Goal: Navigation & Orientation: Find specific page/section

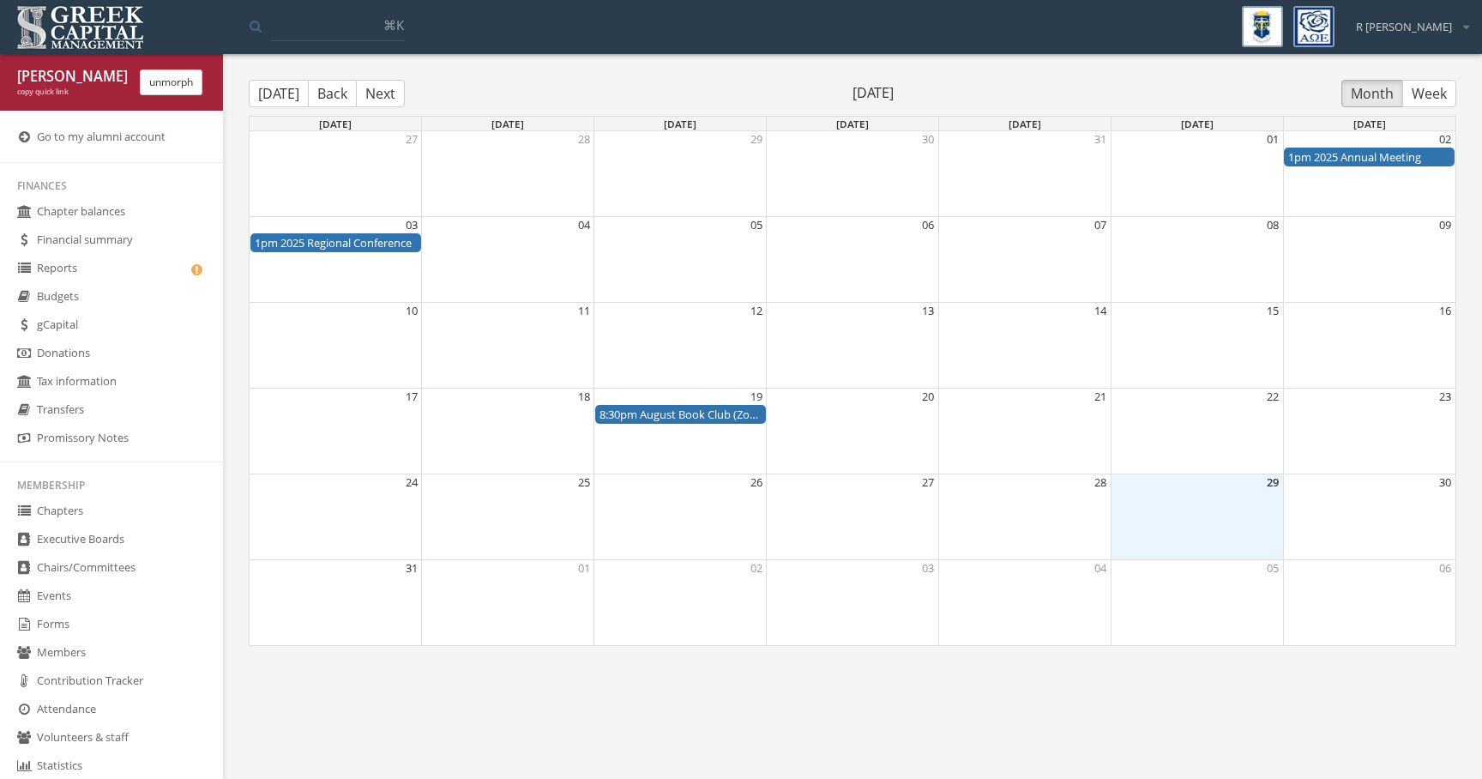
scroll to position [352, 0]
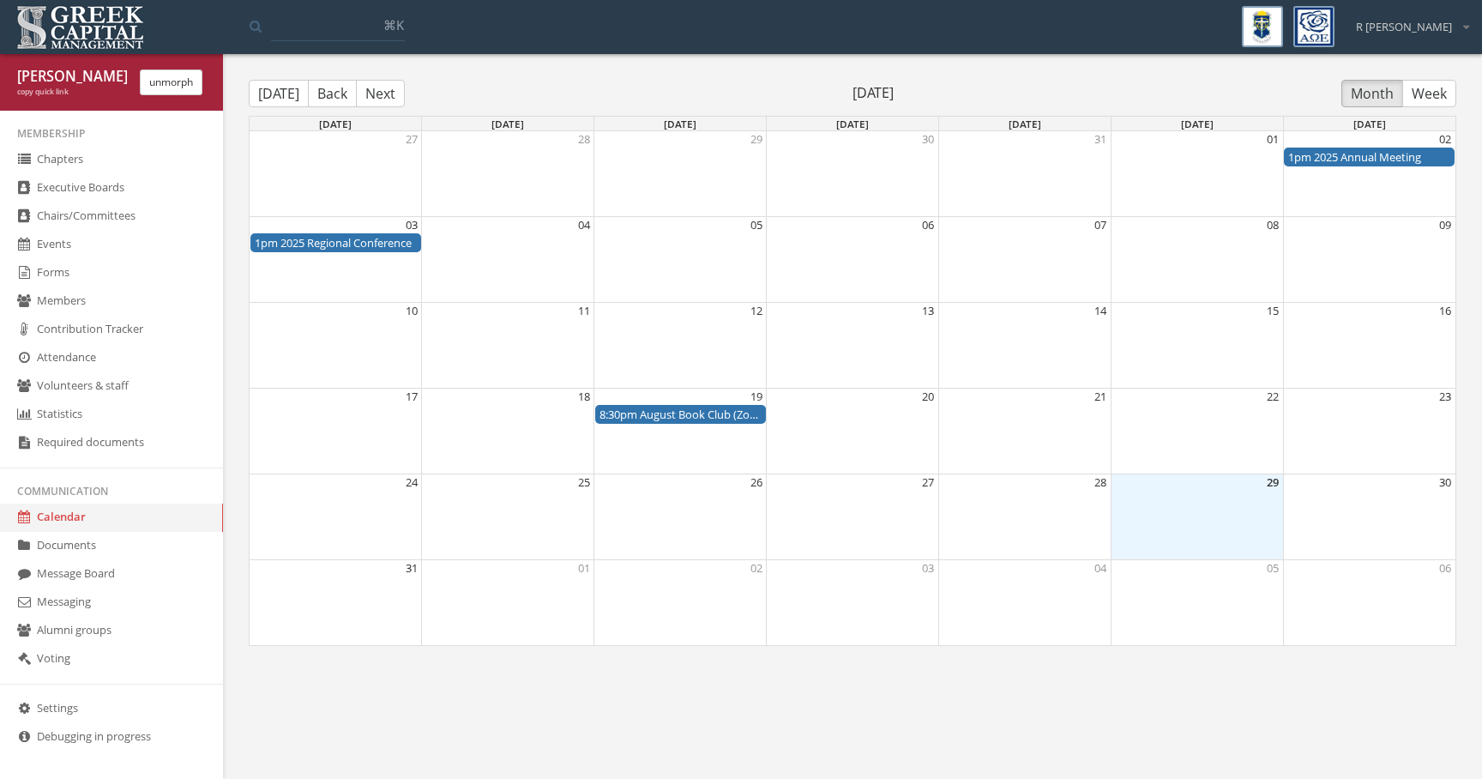
click at [466, 713] on body "My account Logout Toggle search ⌘K R Dowdle My account Logout Riley Dowdle copy…" at bounding box center [741, 389] width 1482 height 779
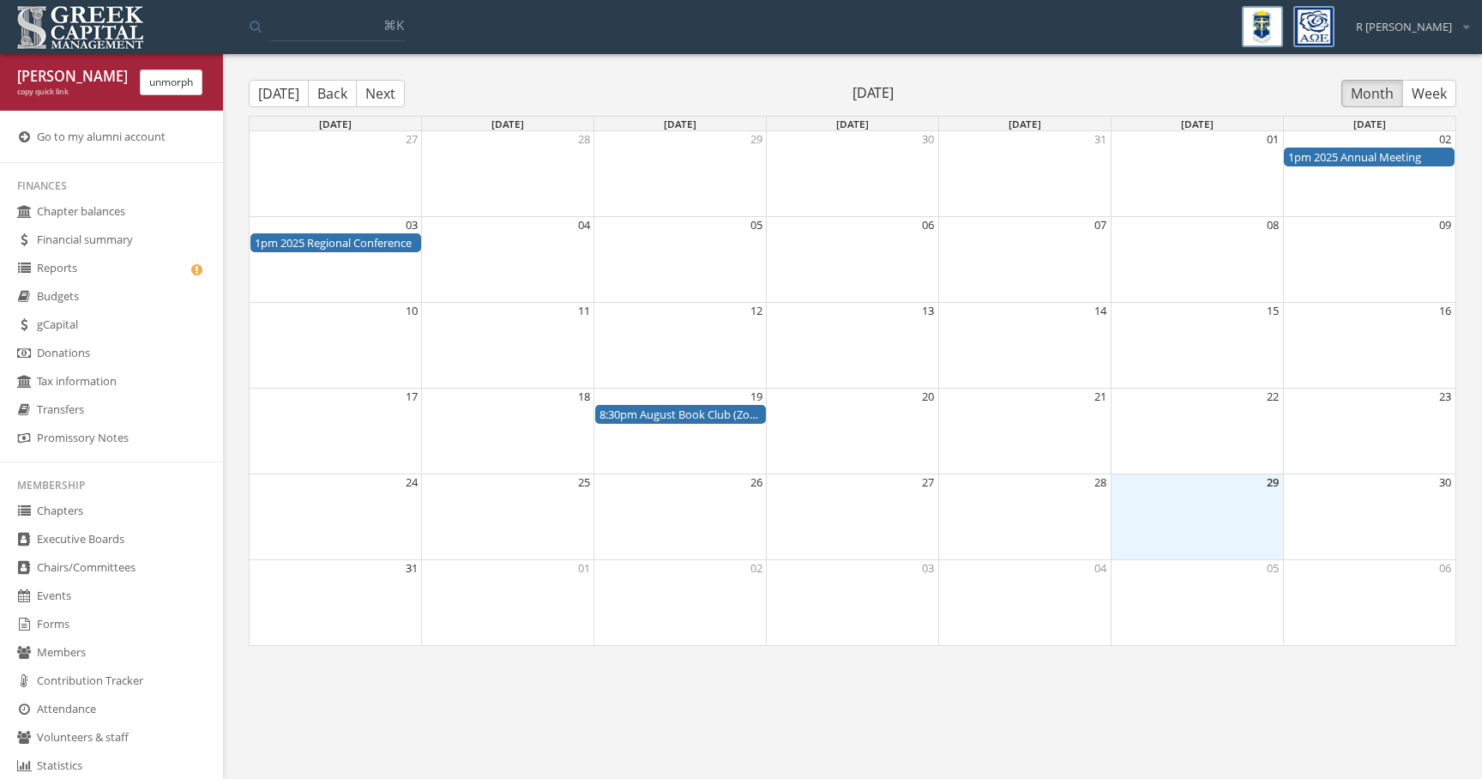
click at [127, 141] on link "Go to my alumni account" at bounding box center [111, 137] width 223 height 28
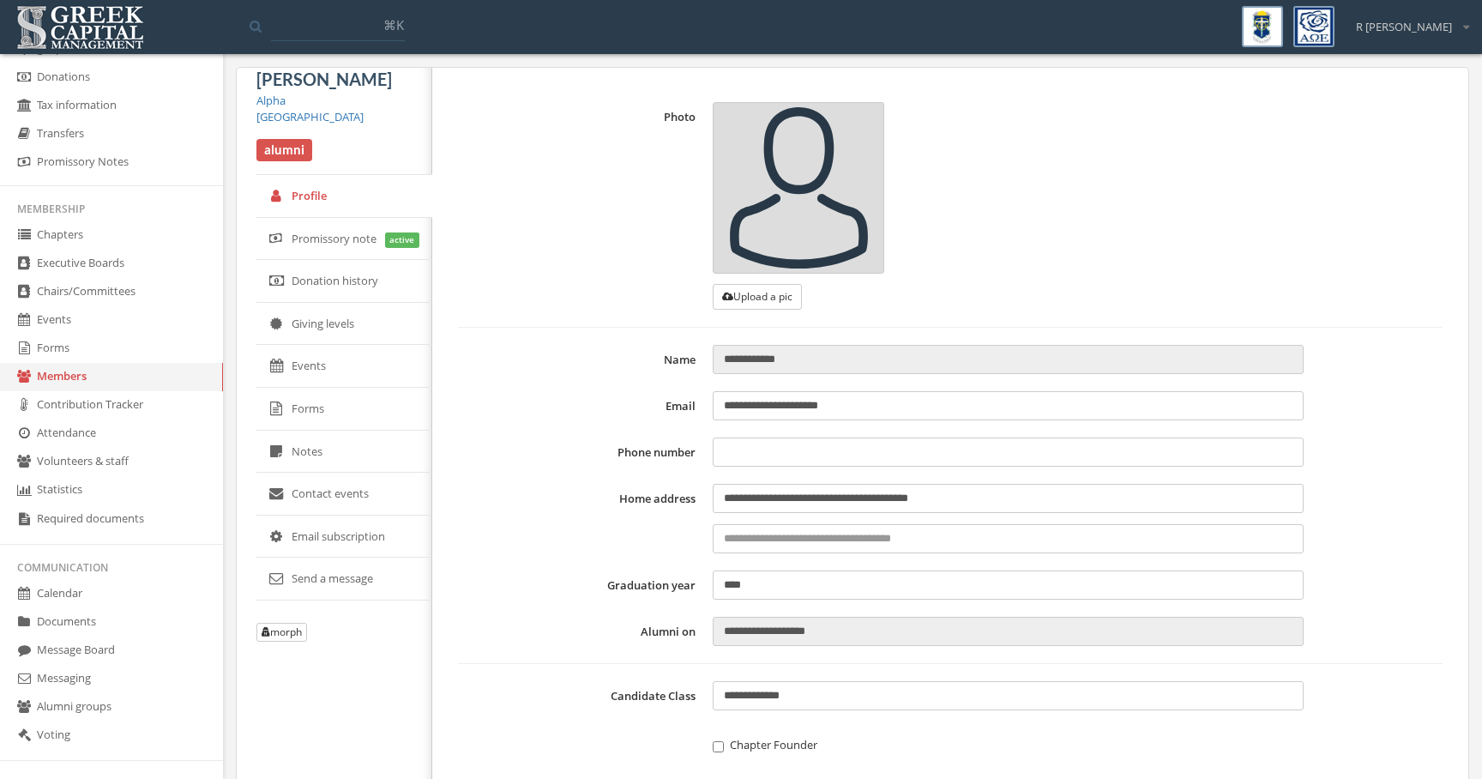
scroll to position [300, 0]
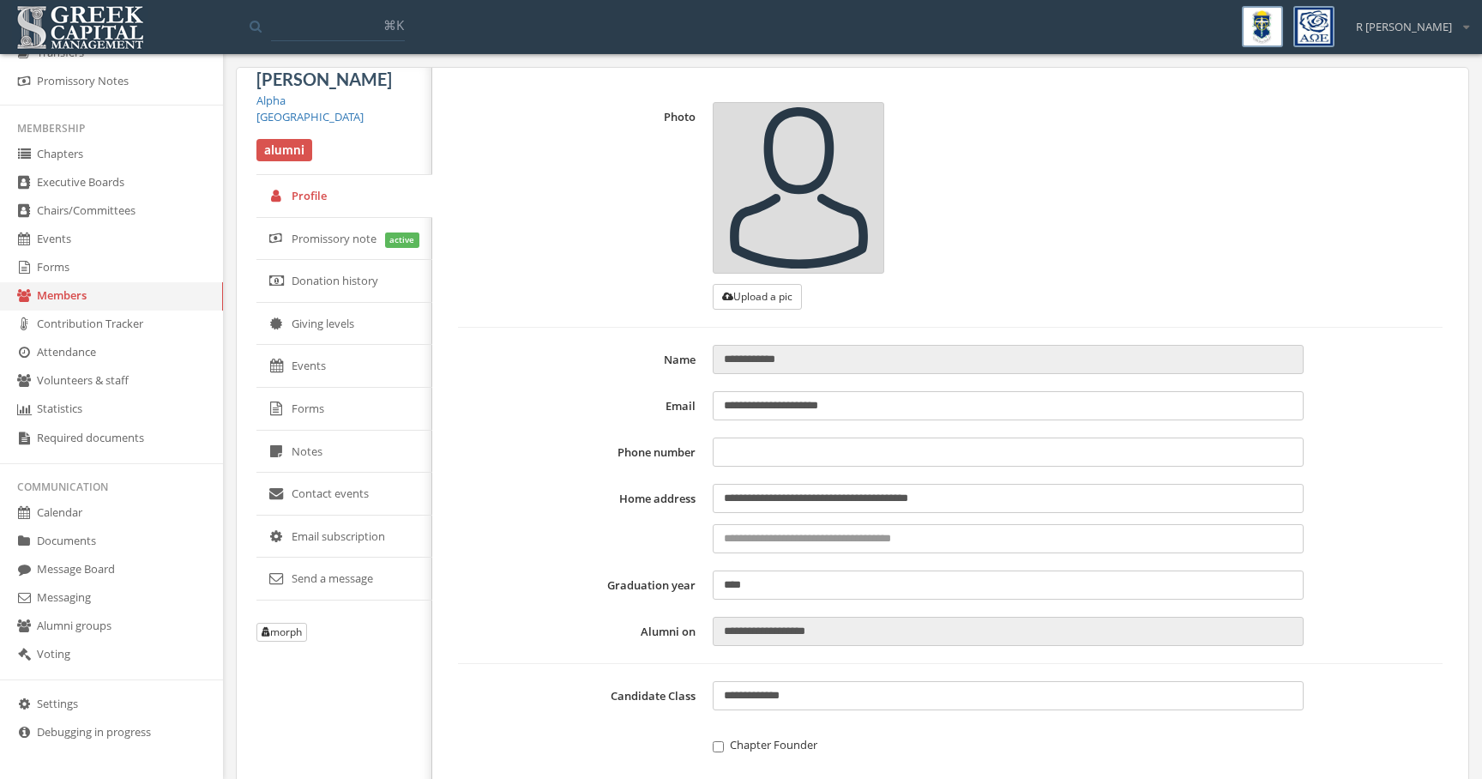
type input "**********"
click at [99, 693] on link "Settings" at bounding box center [111, 704] width 223 height 28
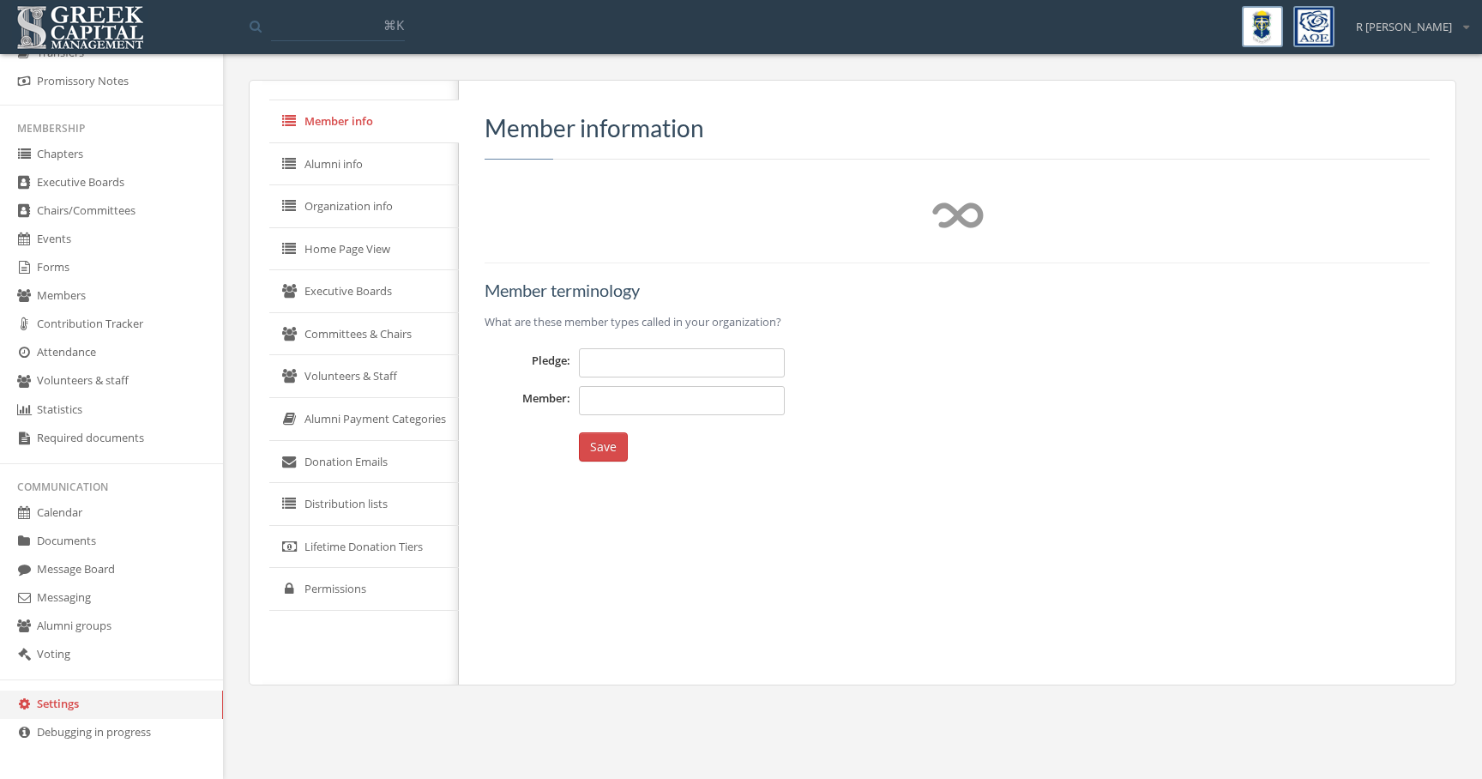
type input "*********"
type input "******"
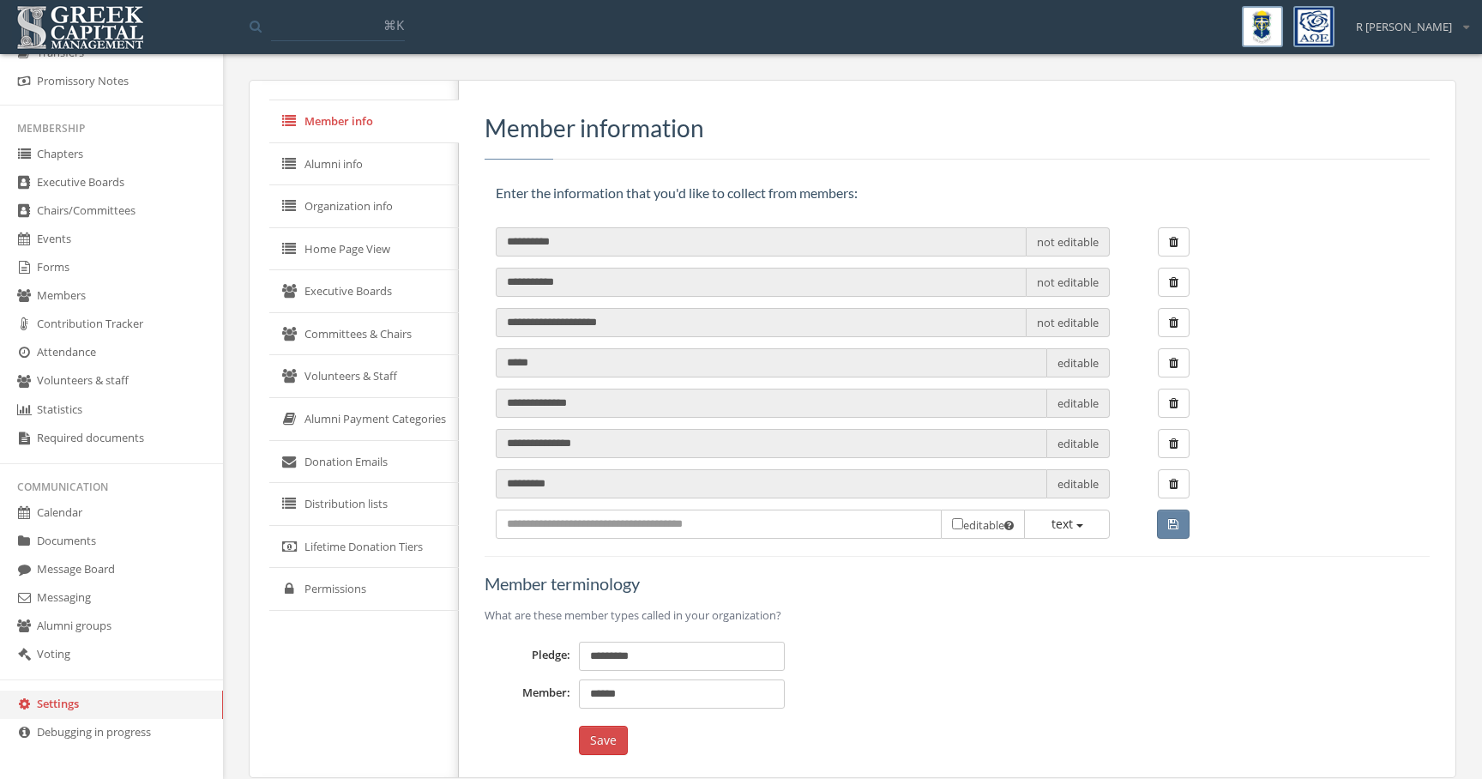
click at [383, 601] on link "Permissions" at bounding box center [364, 589] width 190 height 43
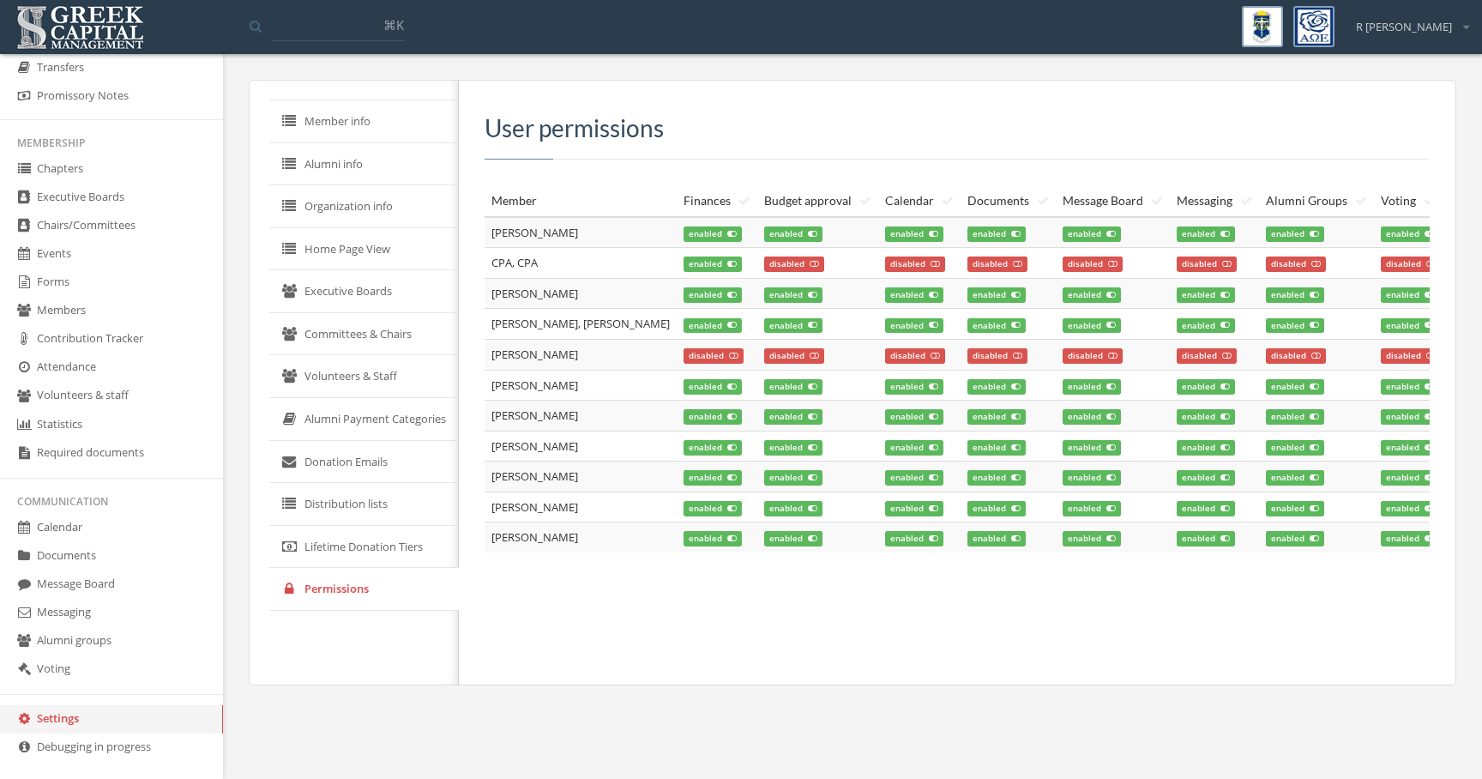
scroll to position [300, 0]
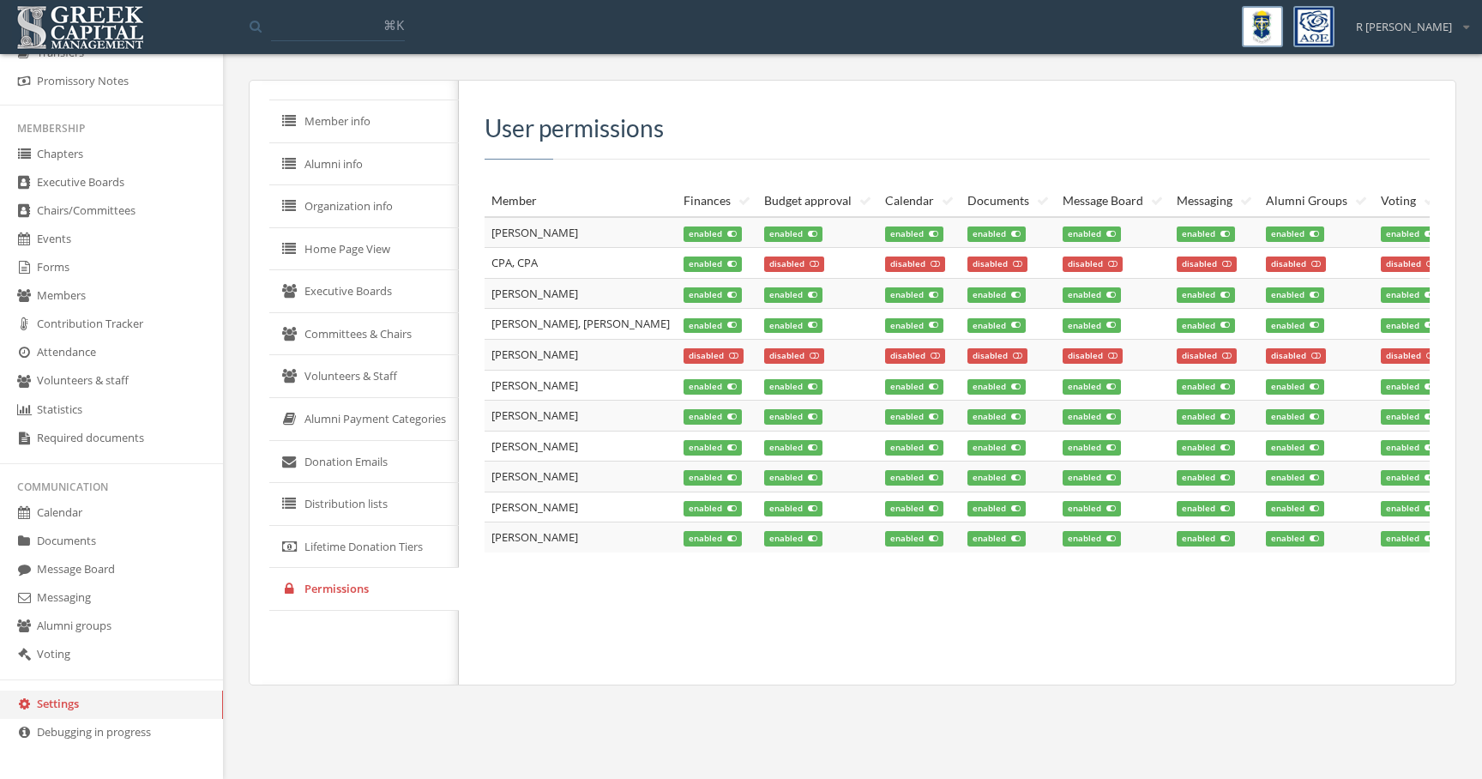
click at [154, 646] on link "Voting" at bounding box center [111, 655] width 223 height 28
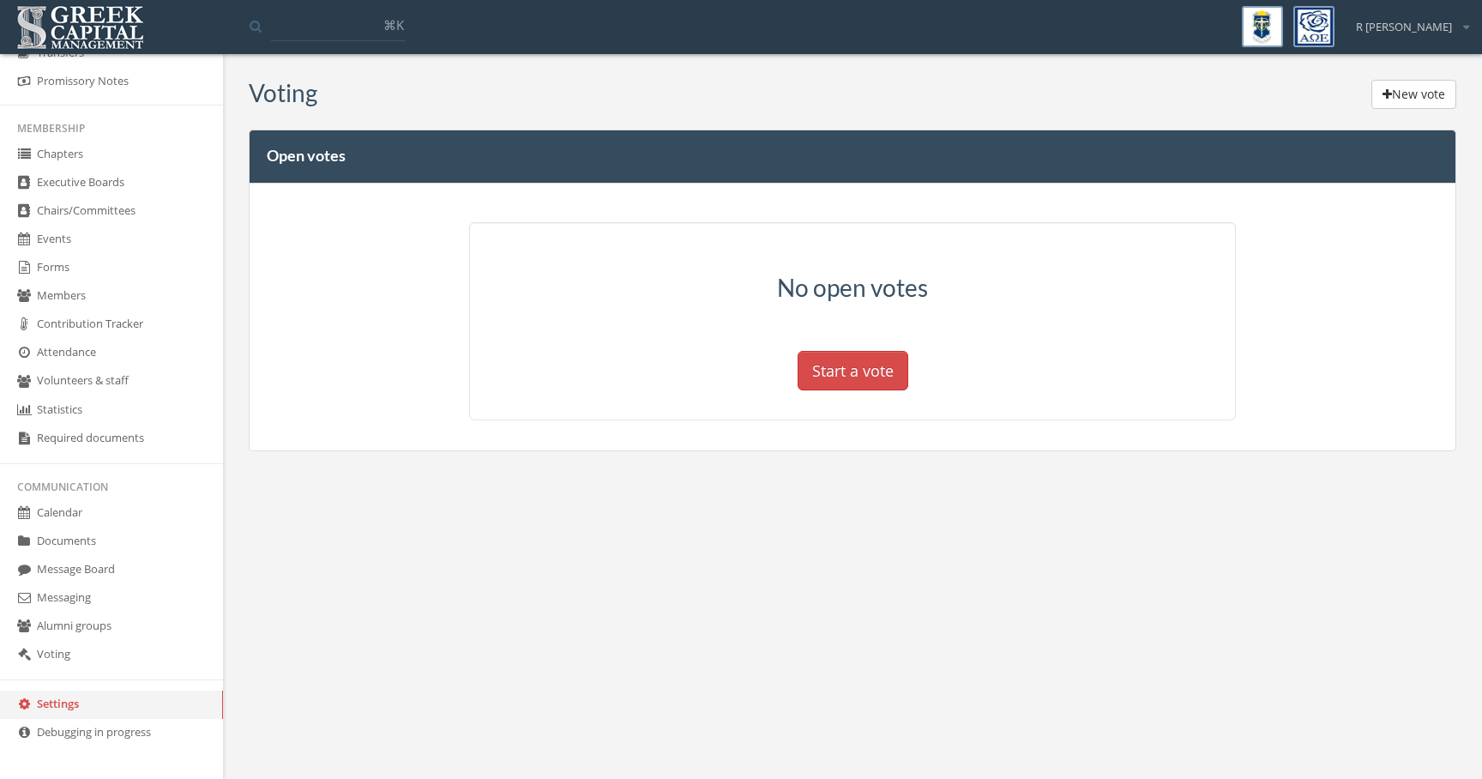
click at [159, 629] on link "Alumni groups" at bounding box center [111, 626] width 223 height 28
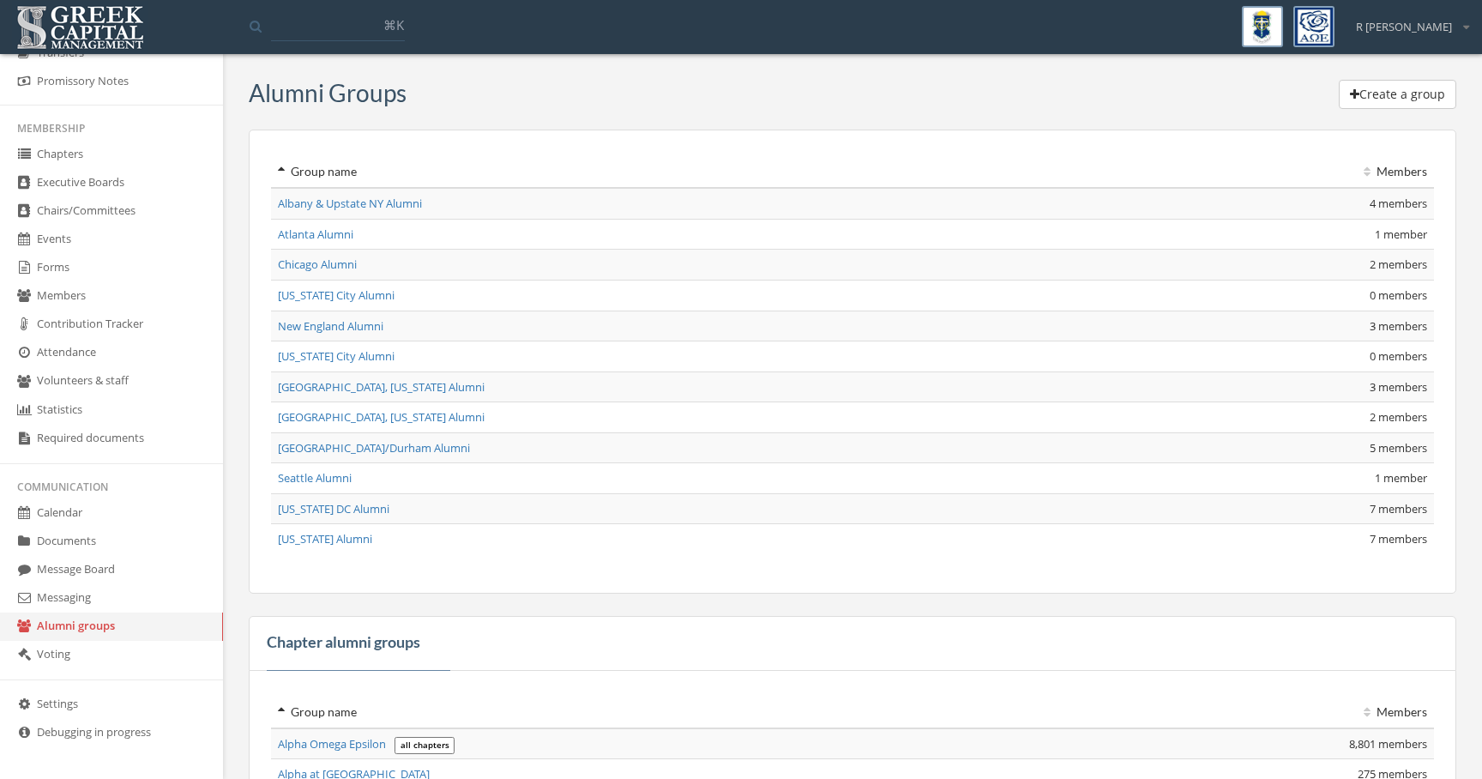
click at [162, 602] on link "Messaging" at bounding box center [111, 598] width 223 height 28
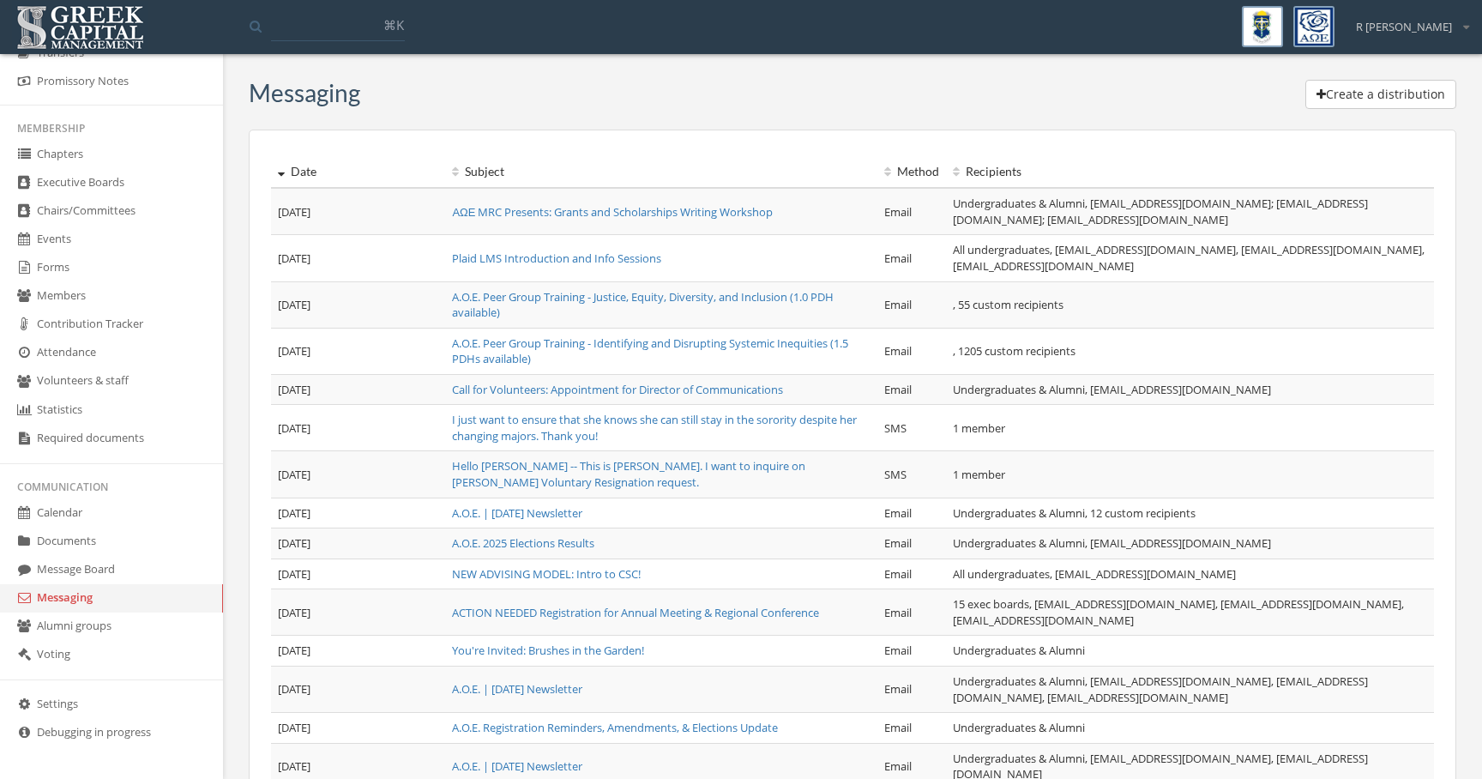
click at [173, 568] on link "Message Board" at bounding box center [111, 570] width 223 height 28
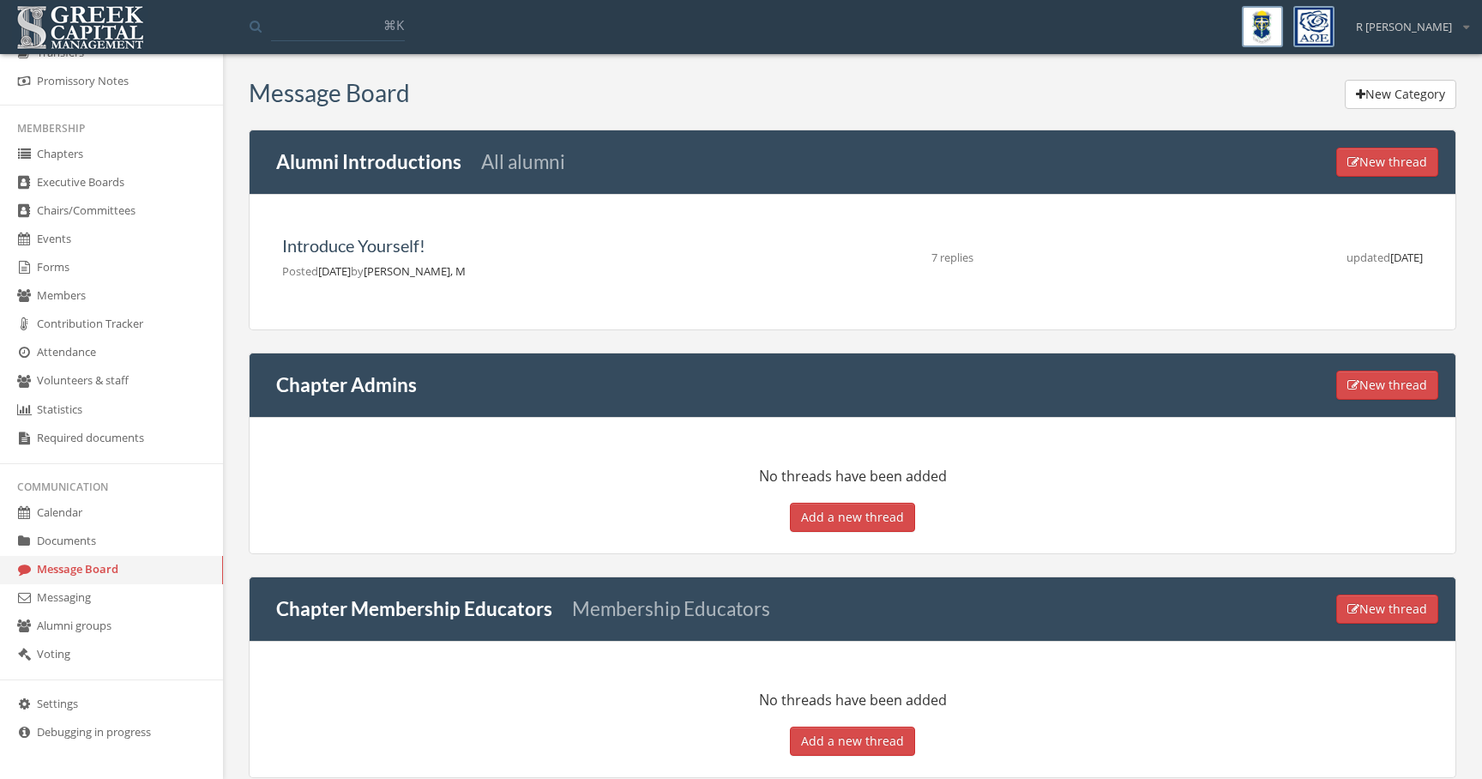
click at [173, 541] on link "Documents" at bounding box center [111, 541] width 223 height 28
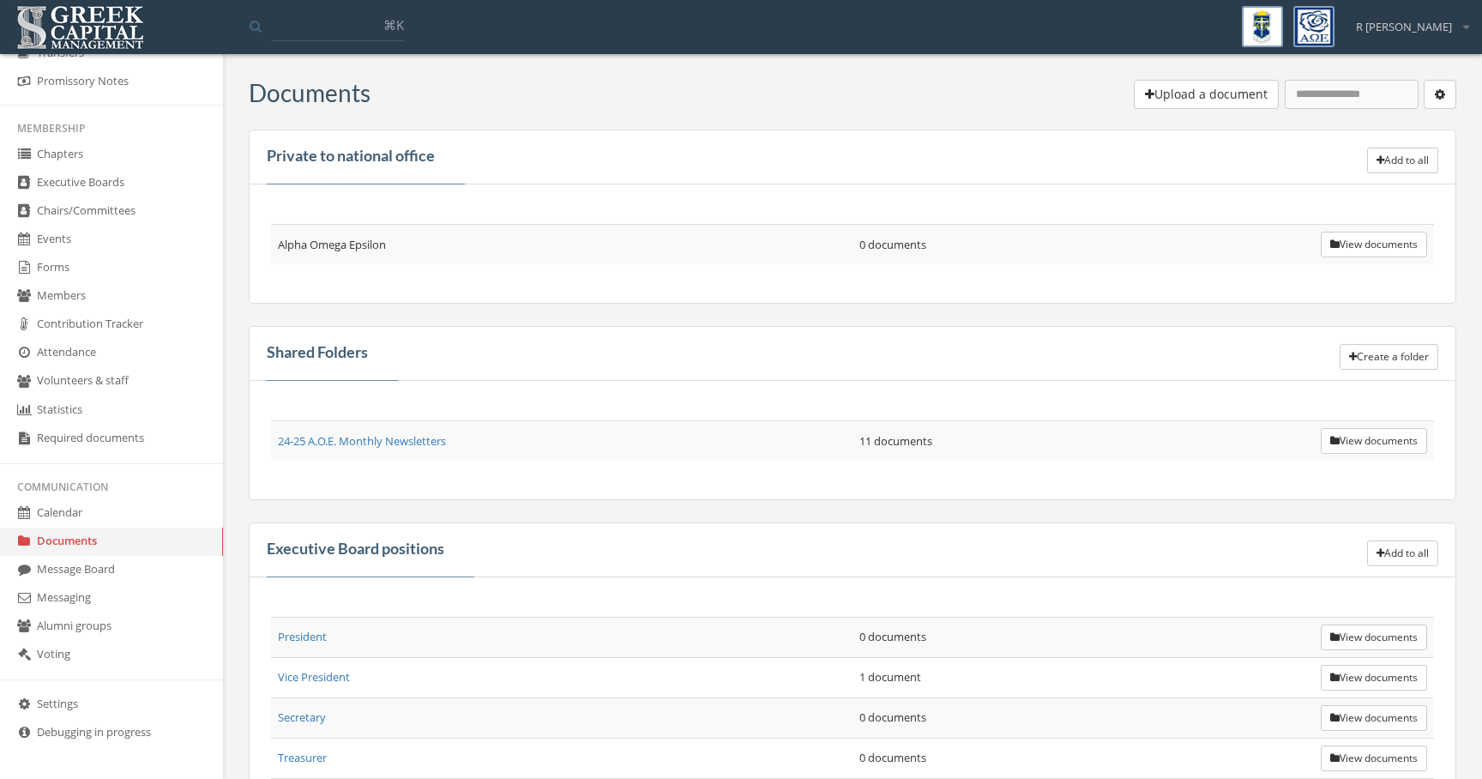
click at [178, 503] on link "Calendar" at bounding box center [111, 513] width 223 height 28
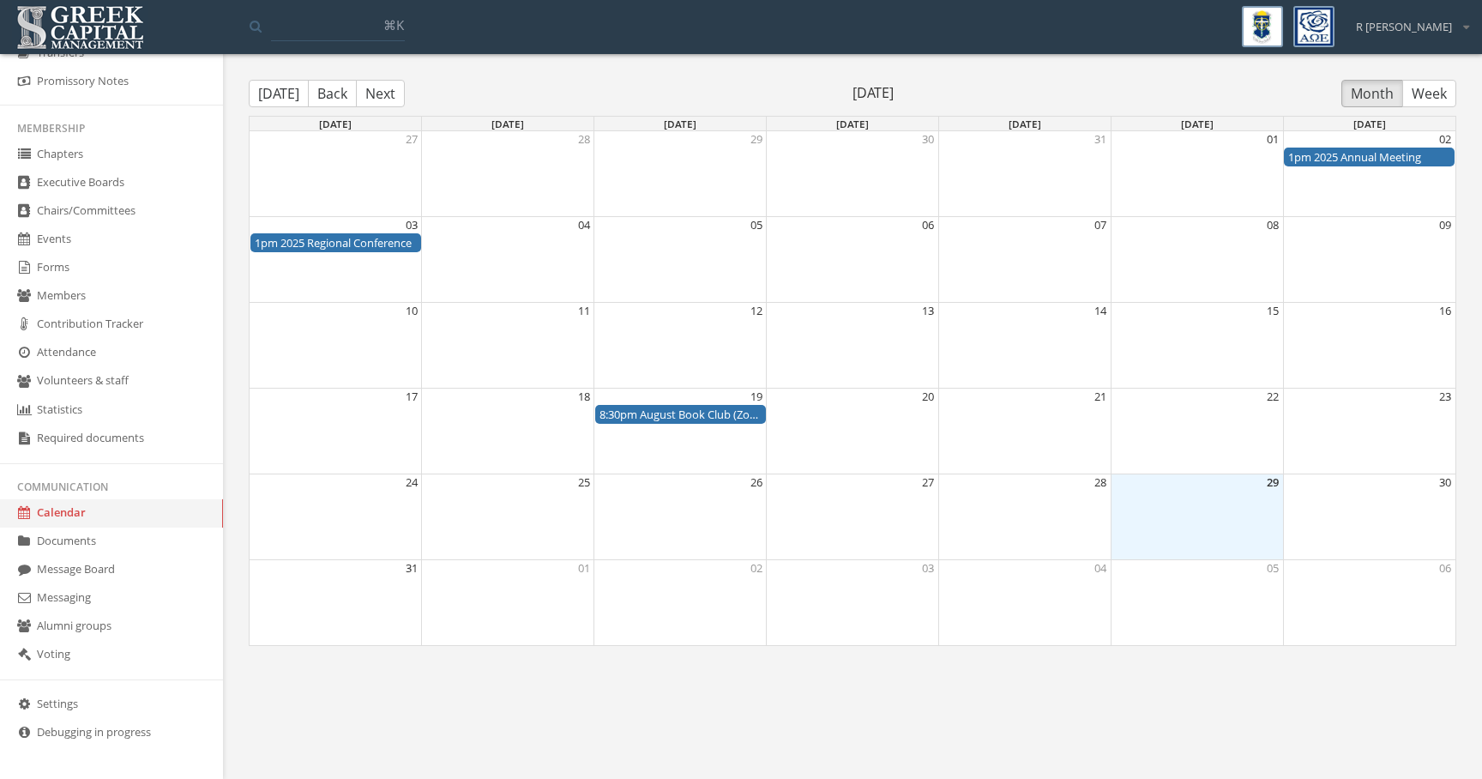
click at [178, 414] on link "Statistics" at bounding box center [111, 410] width 223 height 28
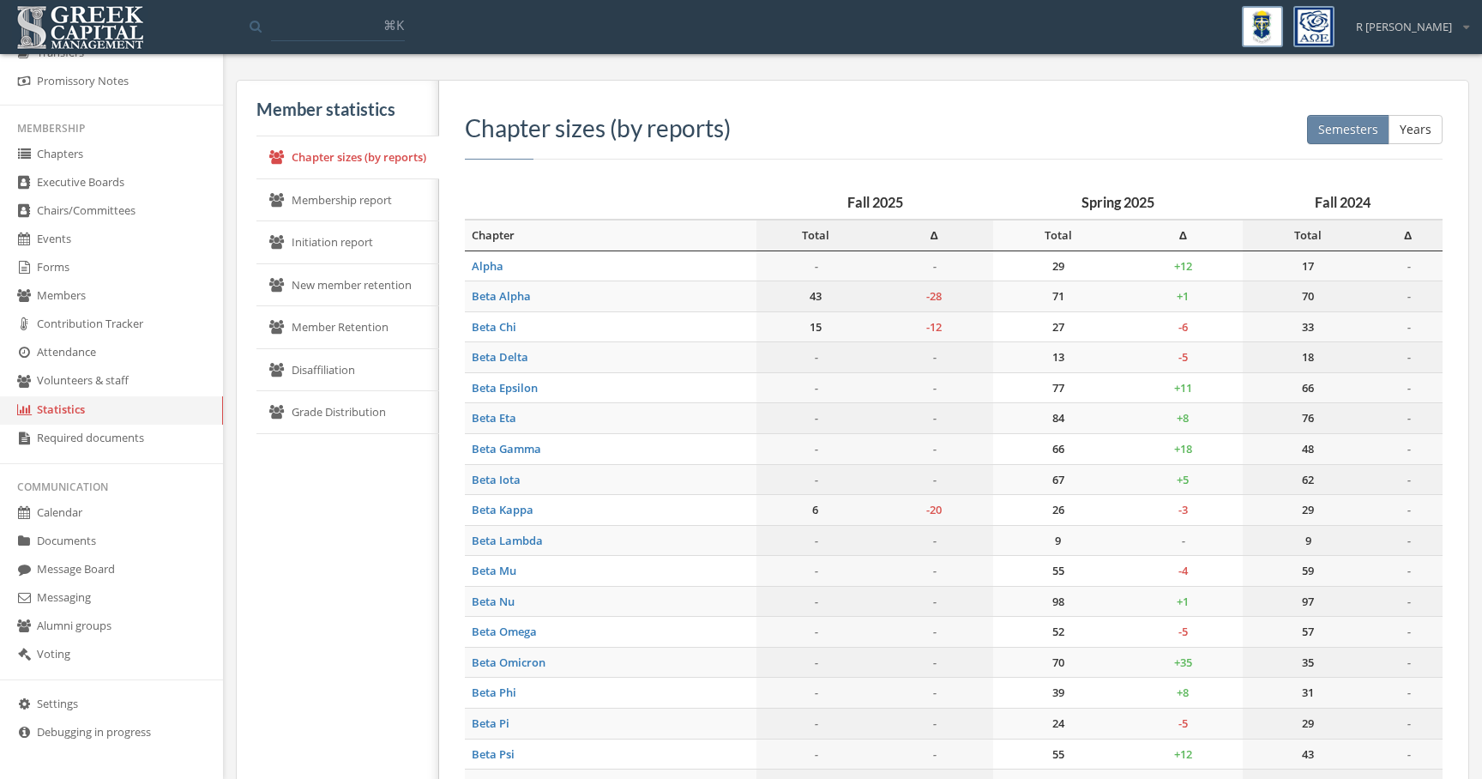
click at [178, 388] on link "Volunteers & staff" at bounding box center [111, 381] width 223 height 28
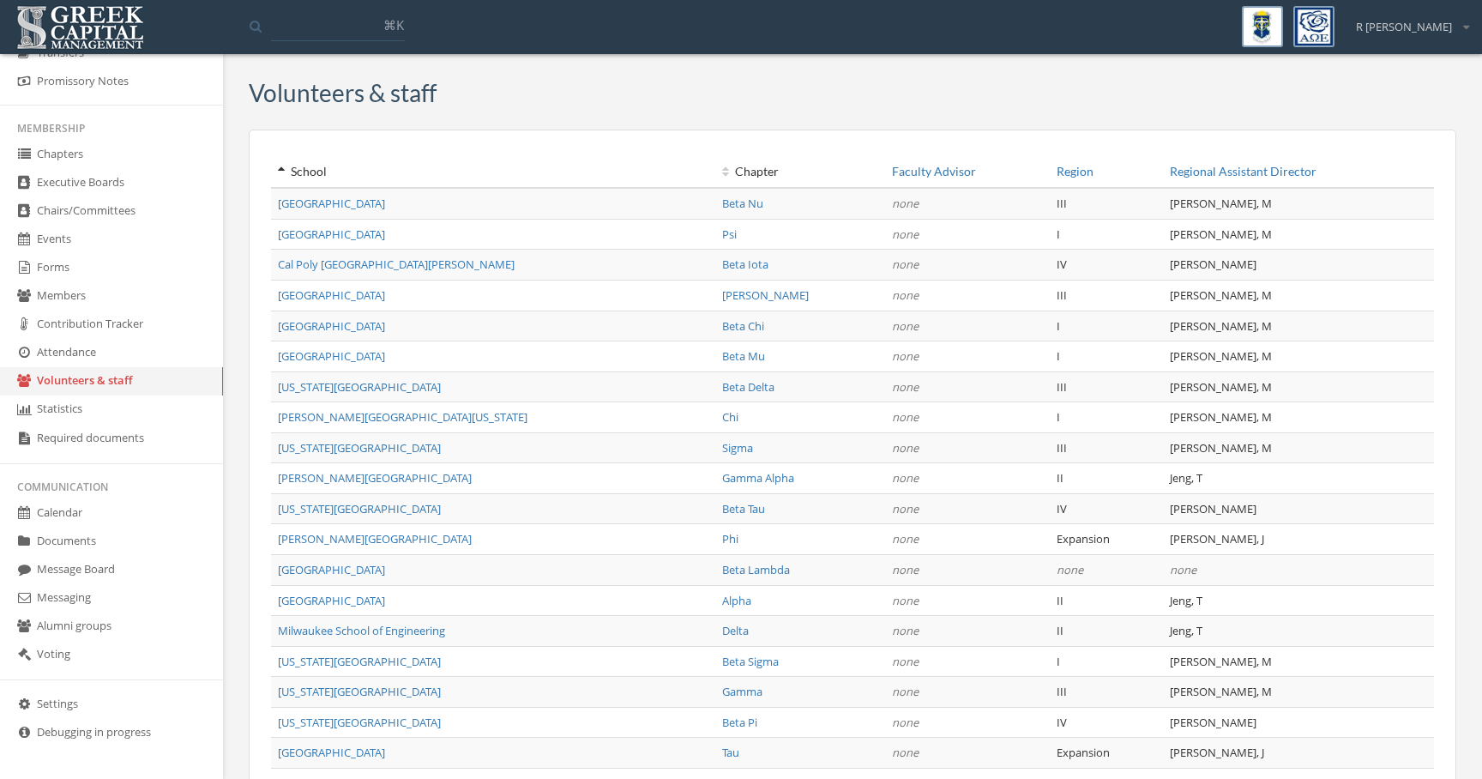
click at [173, 348] on link "Attendance" at bounding box center [111, 353] width 223 height 28
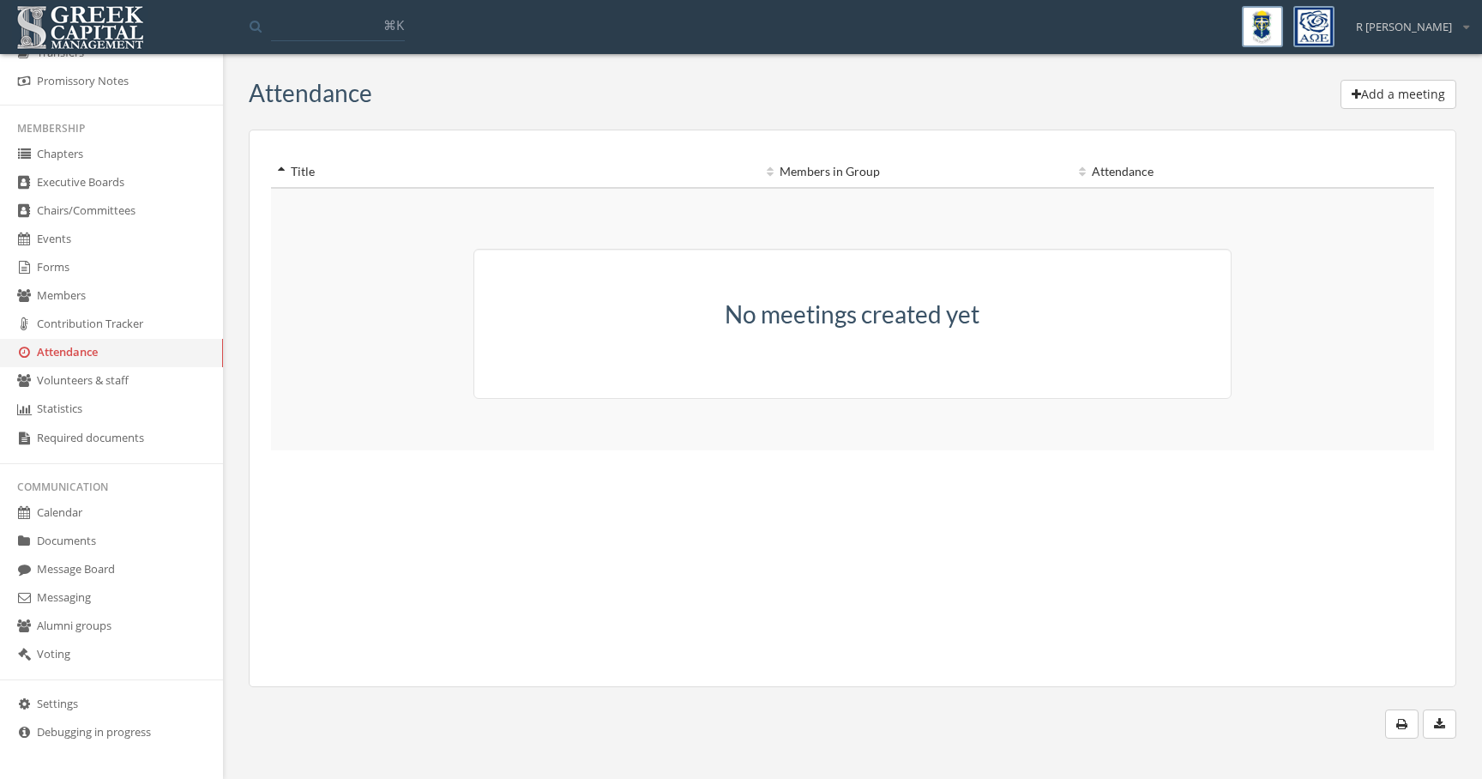
click at [174, 322] on link "Contribution Tracker" at bounding box center [111, 324] width 223 height 28
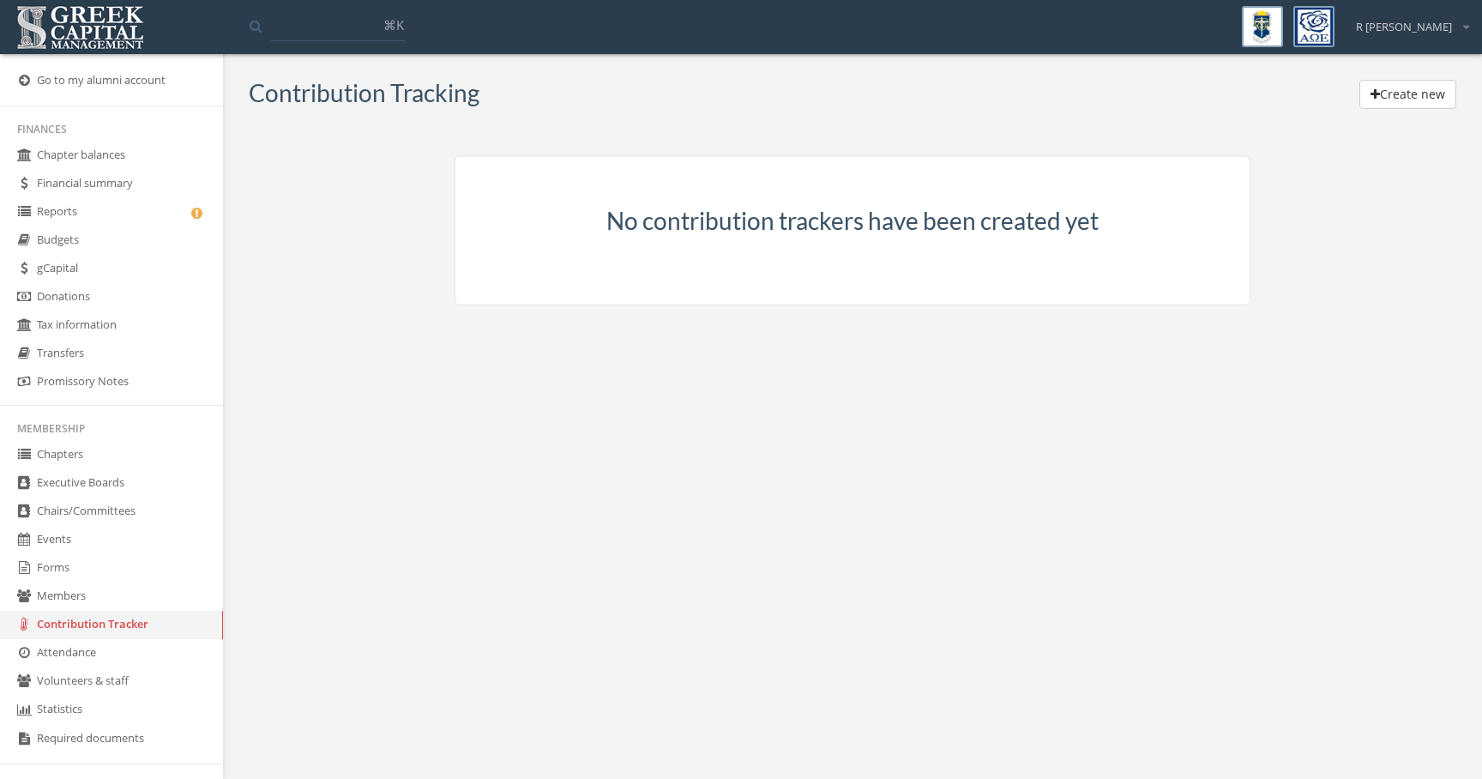
click at [152, 267] on link "gCapital" at bounding box center [111, 269] width 223 height 28
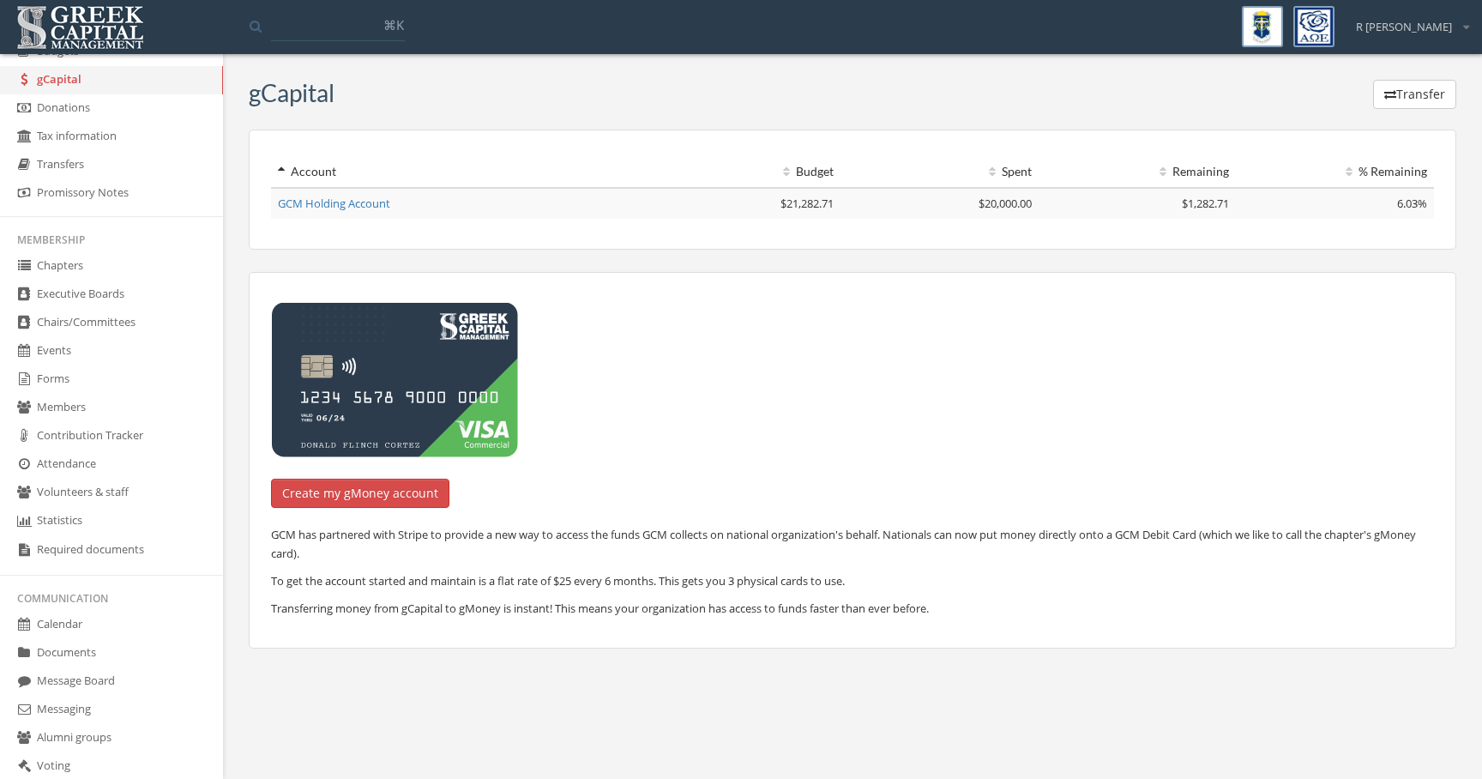
scroll to position [300, 0]
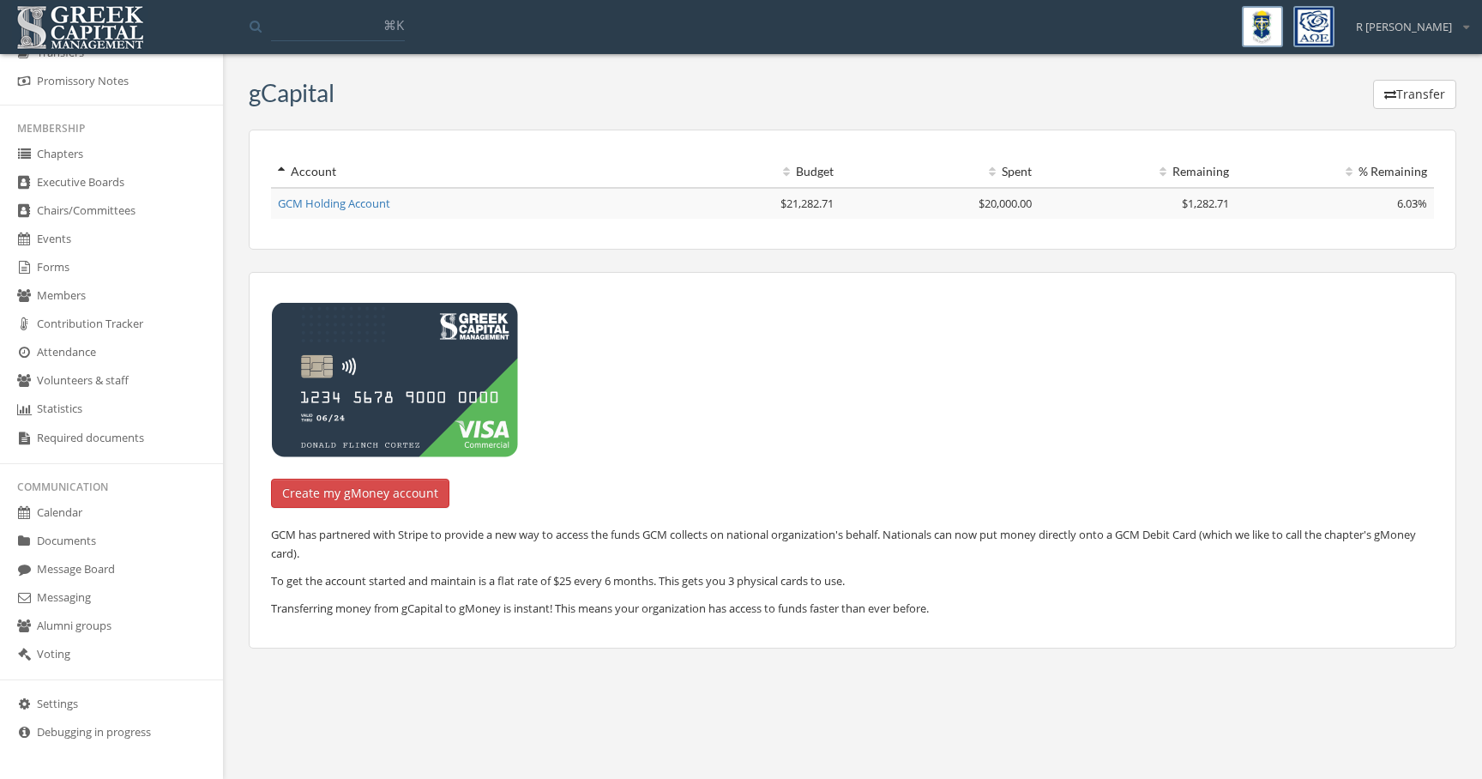
click at [90, 702] on link "Settings" at bounding box center [111, 704] width 223 height 28
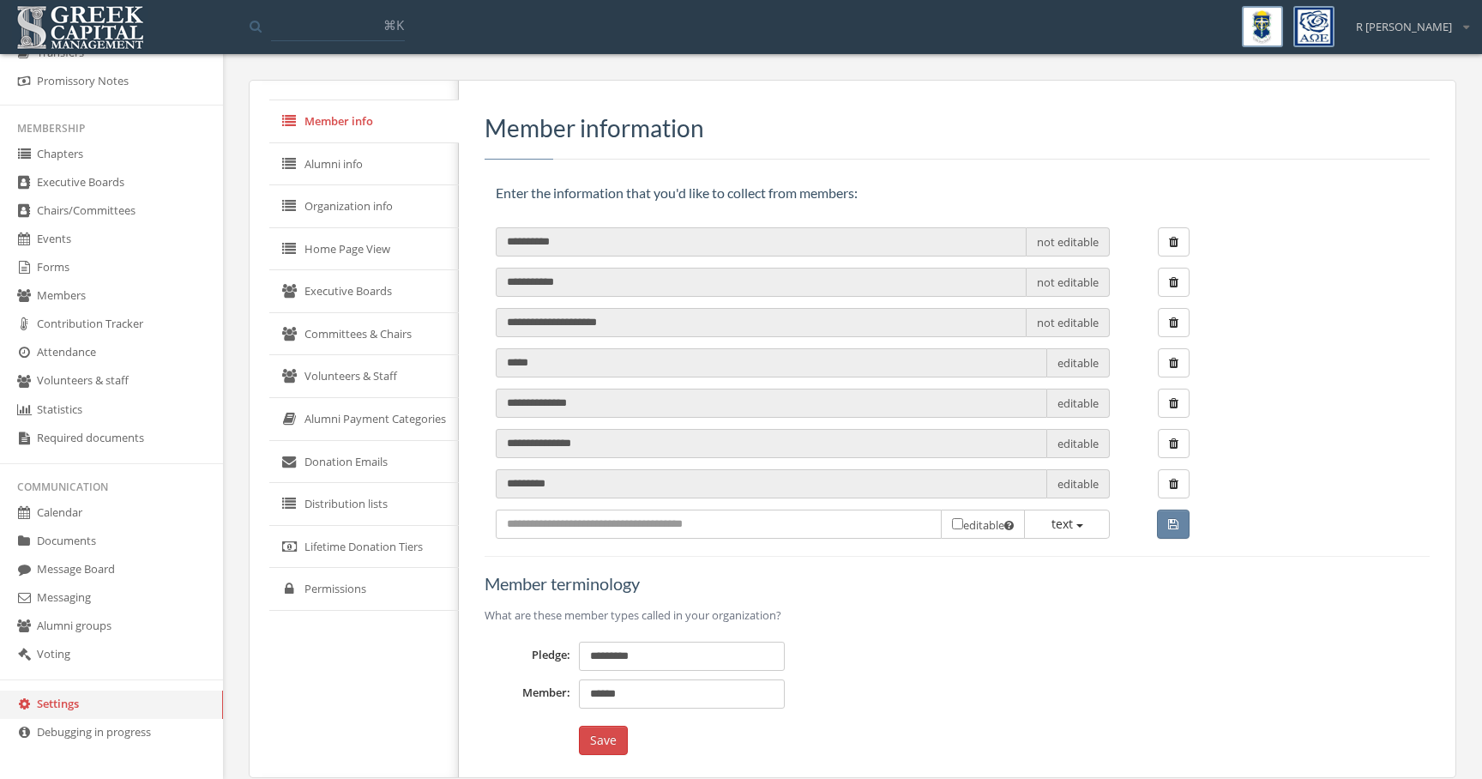
click at [235, 600] on div "**********" at bounding box center [852, 433] width 1259 height 733
click at [233, 596] on div "**********" at bounding box center [852, 433] width 1259 height 733
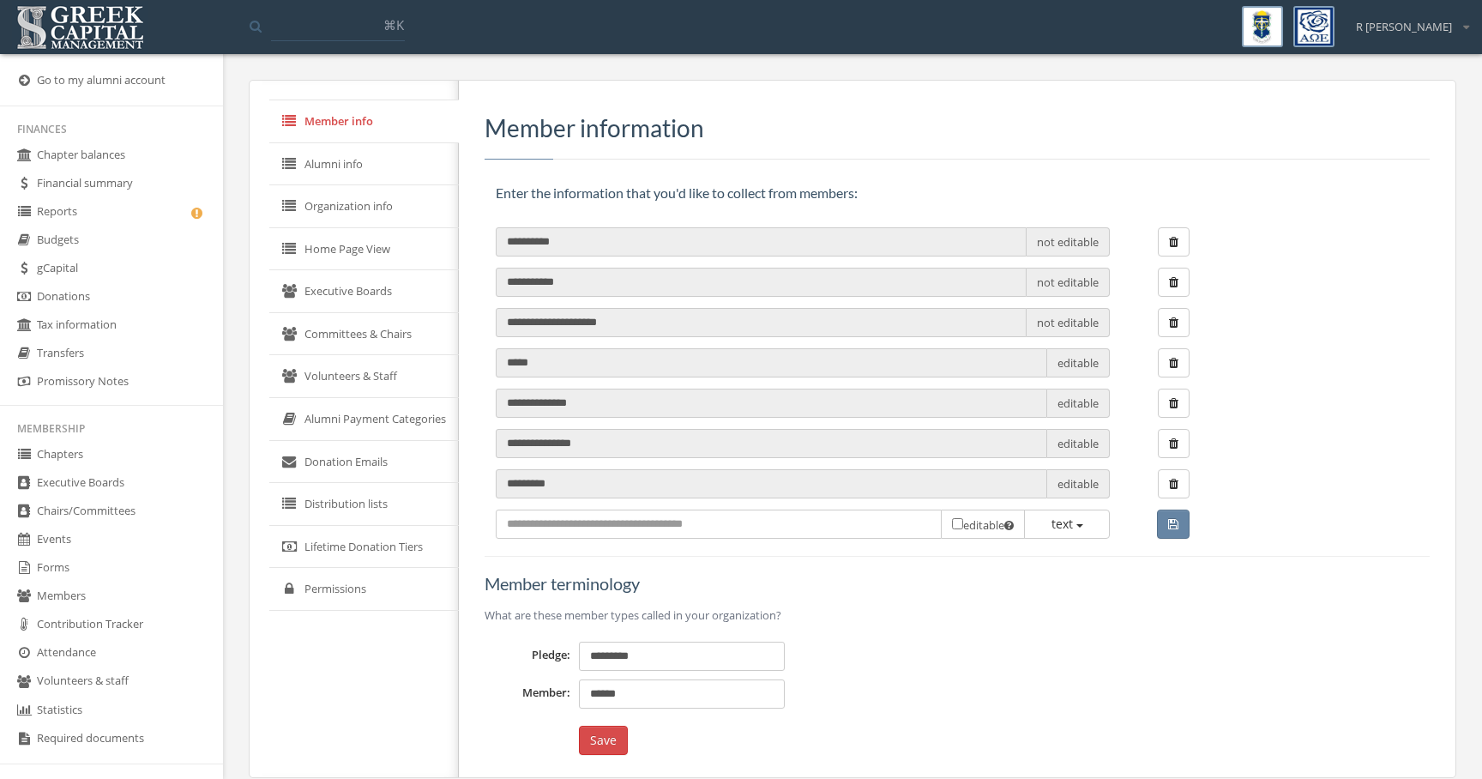
click at [117, 159] on link "Chapter balances" at bounding box center [111, 156] width 223 height 28
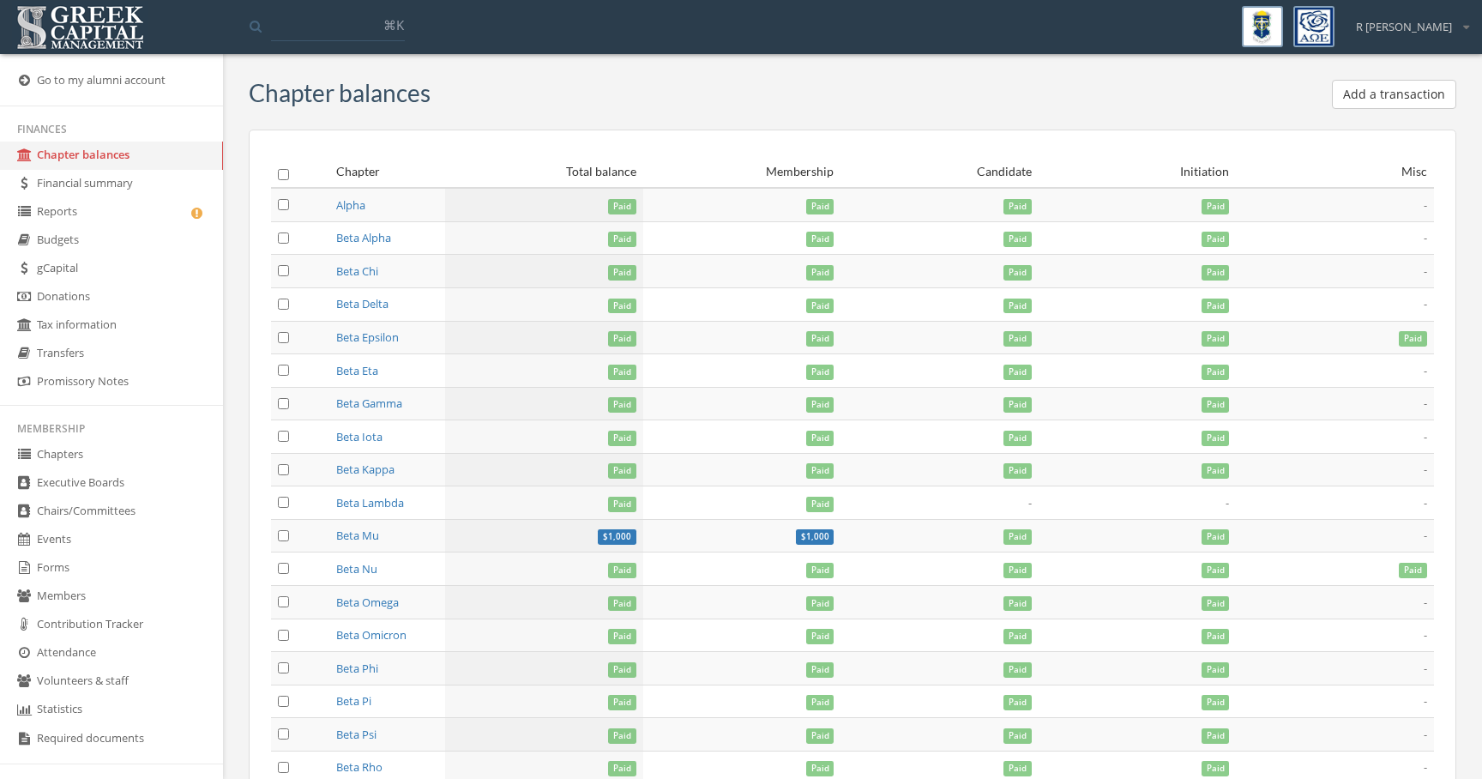
click at [1452, 27] on div "R [PERSON_NAME]" at bounding box center [1407, 20] width 124 height 29
click at [1428, 59] on link "My account" at bounding box center [1412, 60] width 123 height 27
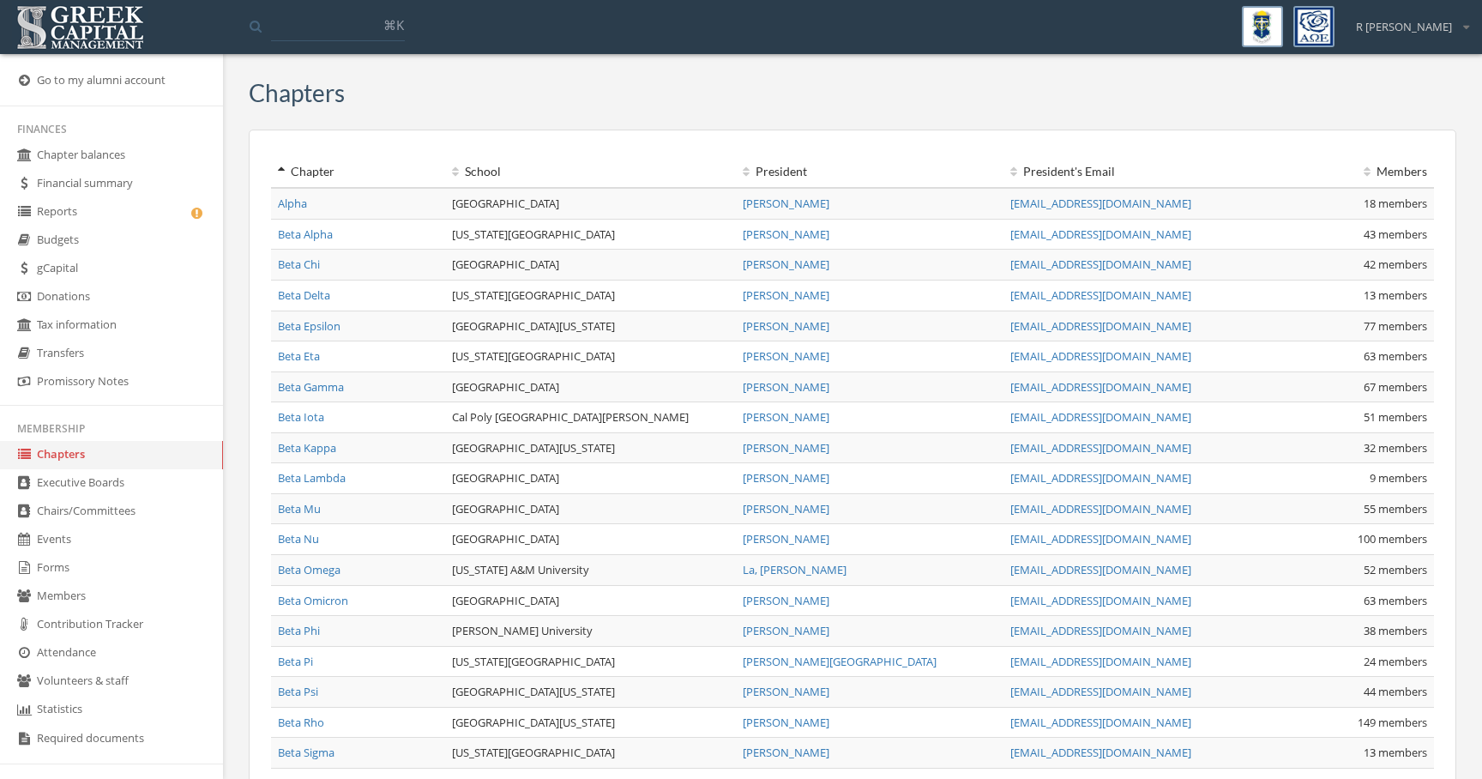
scroll to position [300, 0]
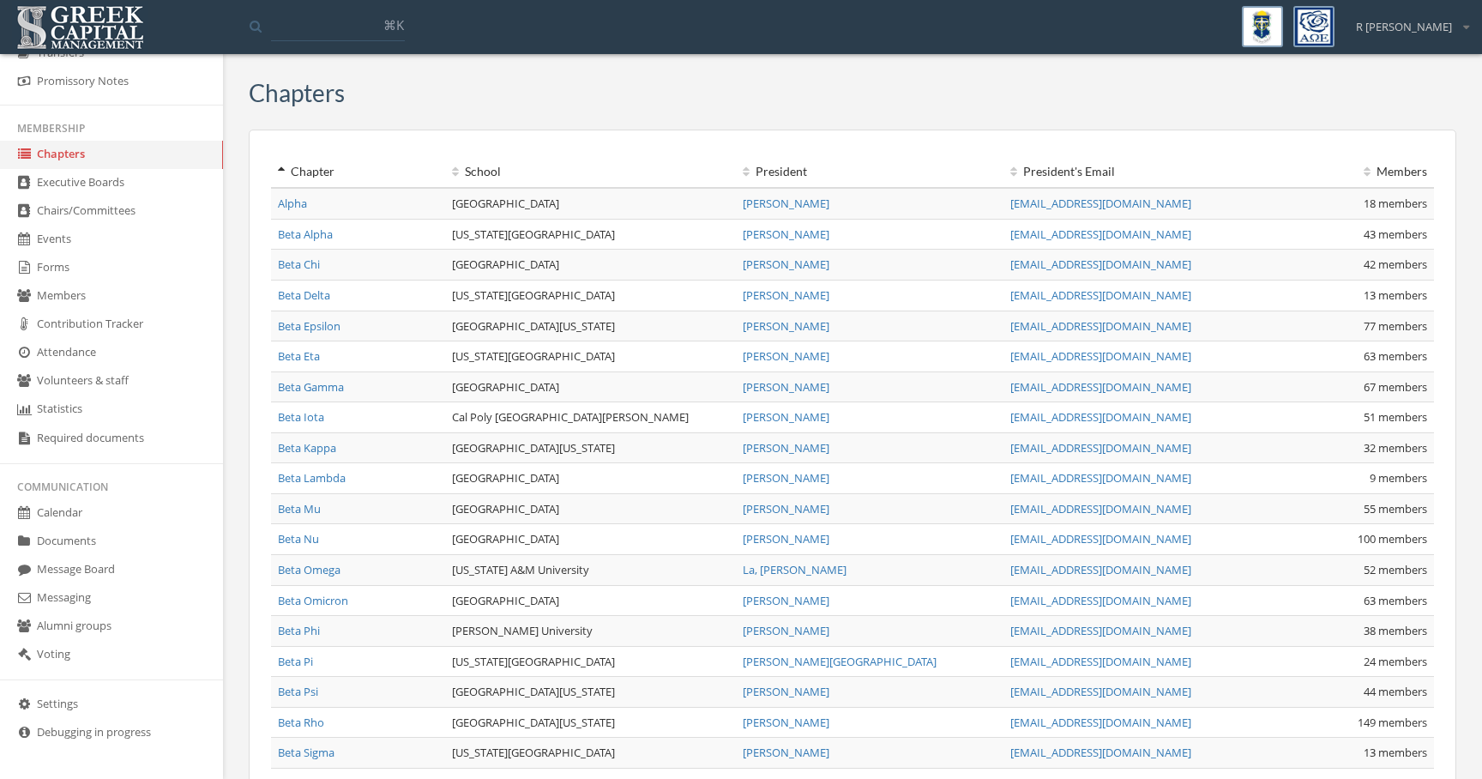
click at [111, 701] on link "Settings" at bounding box center [111, 704] width 223 height 28
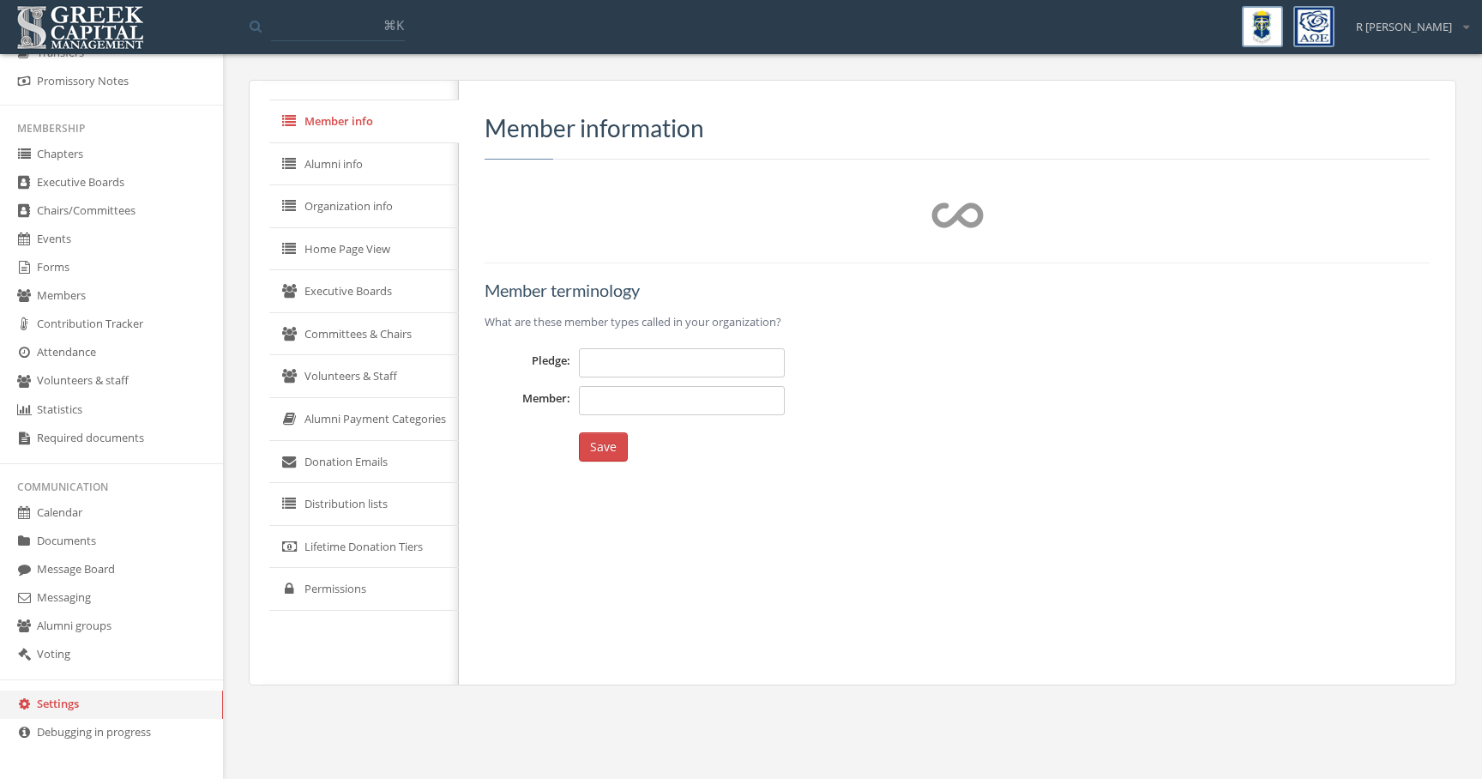
type input "*********"
type input "******"
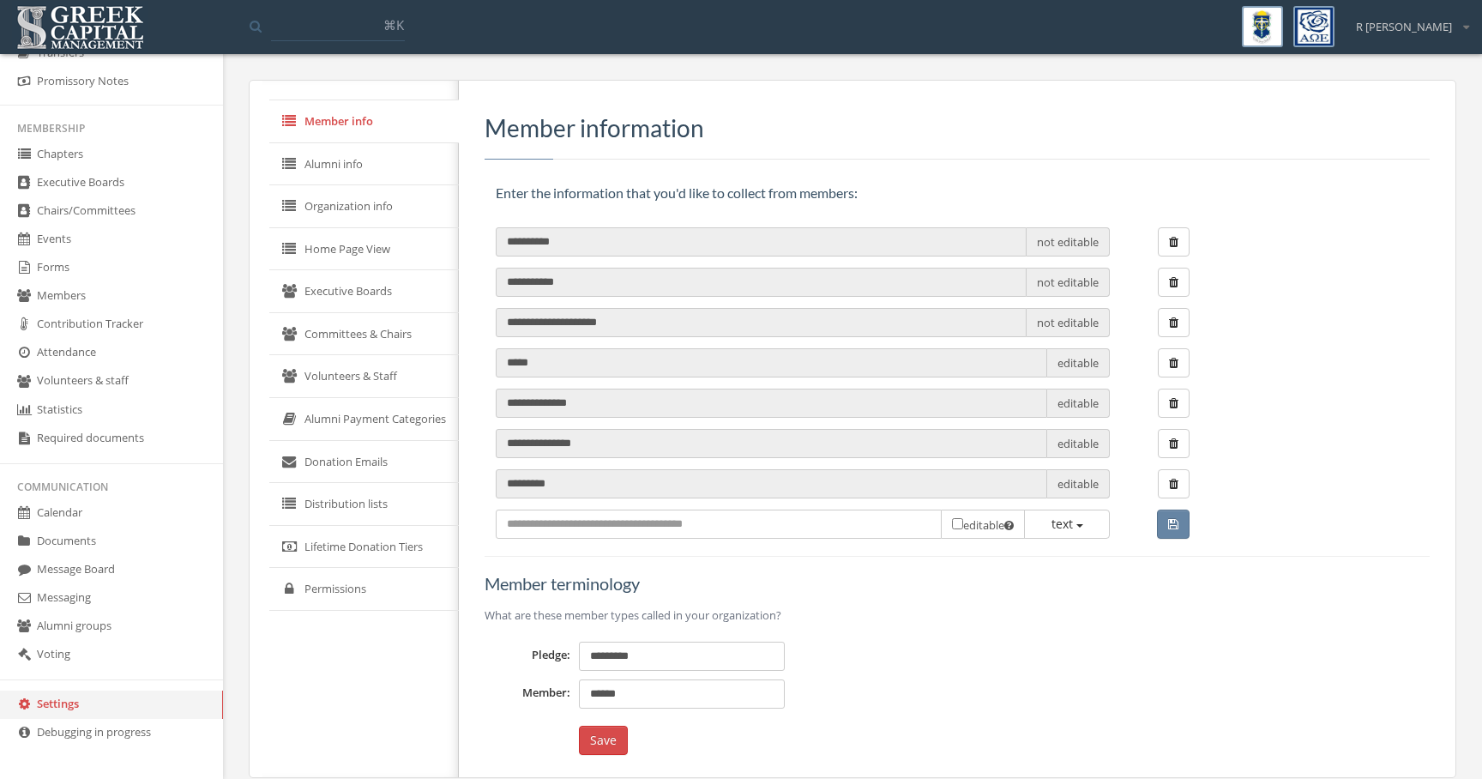
click at [353, 493] on link "Distribution lists" at bounding box center [364, 504] width 190 height 43
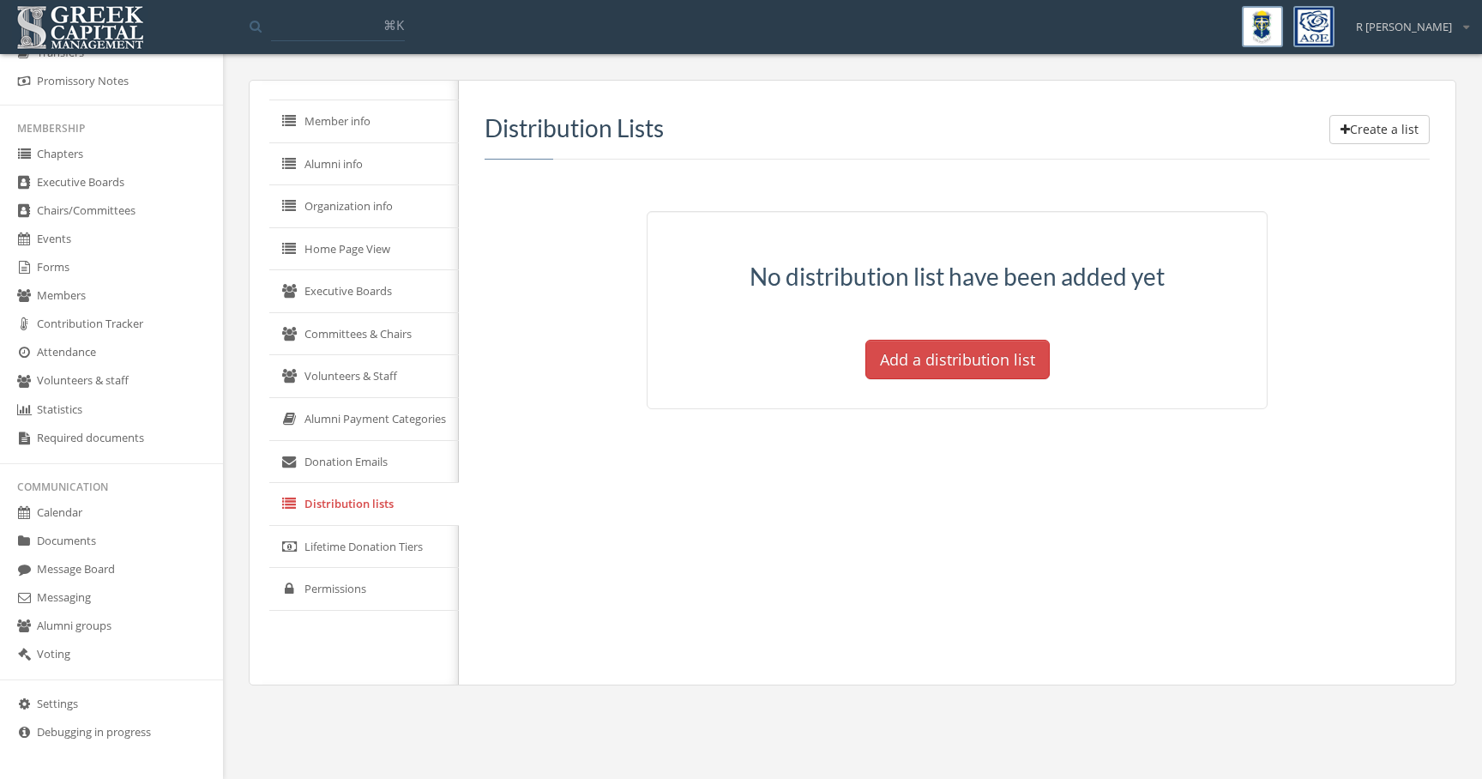
click at [356, 577] on link "Permissions" at bounding box center [364, 589] width 190 height 43
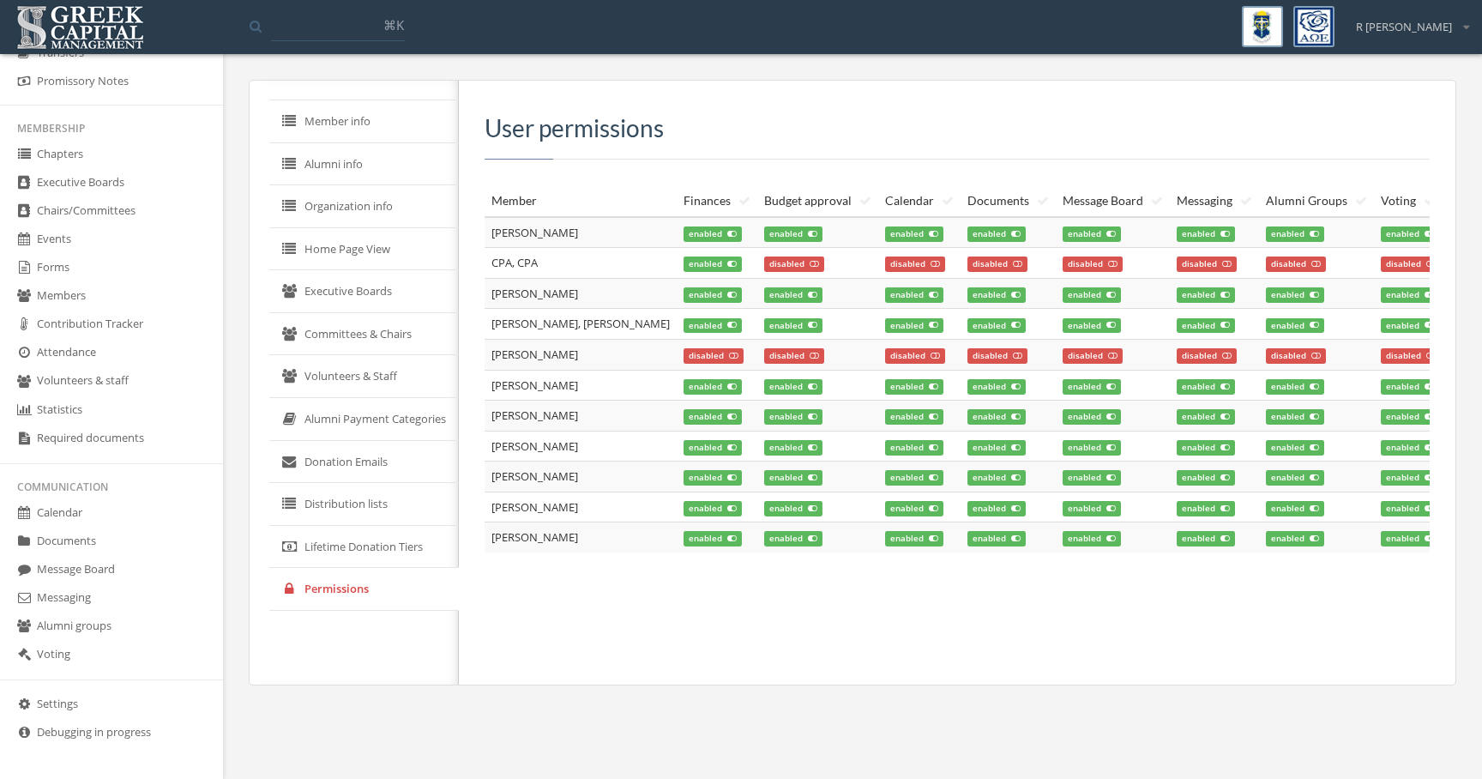
click at [381, 116] on link "Member info" at bounding box center [364, 121] width 190 height 43
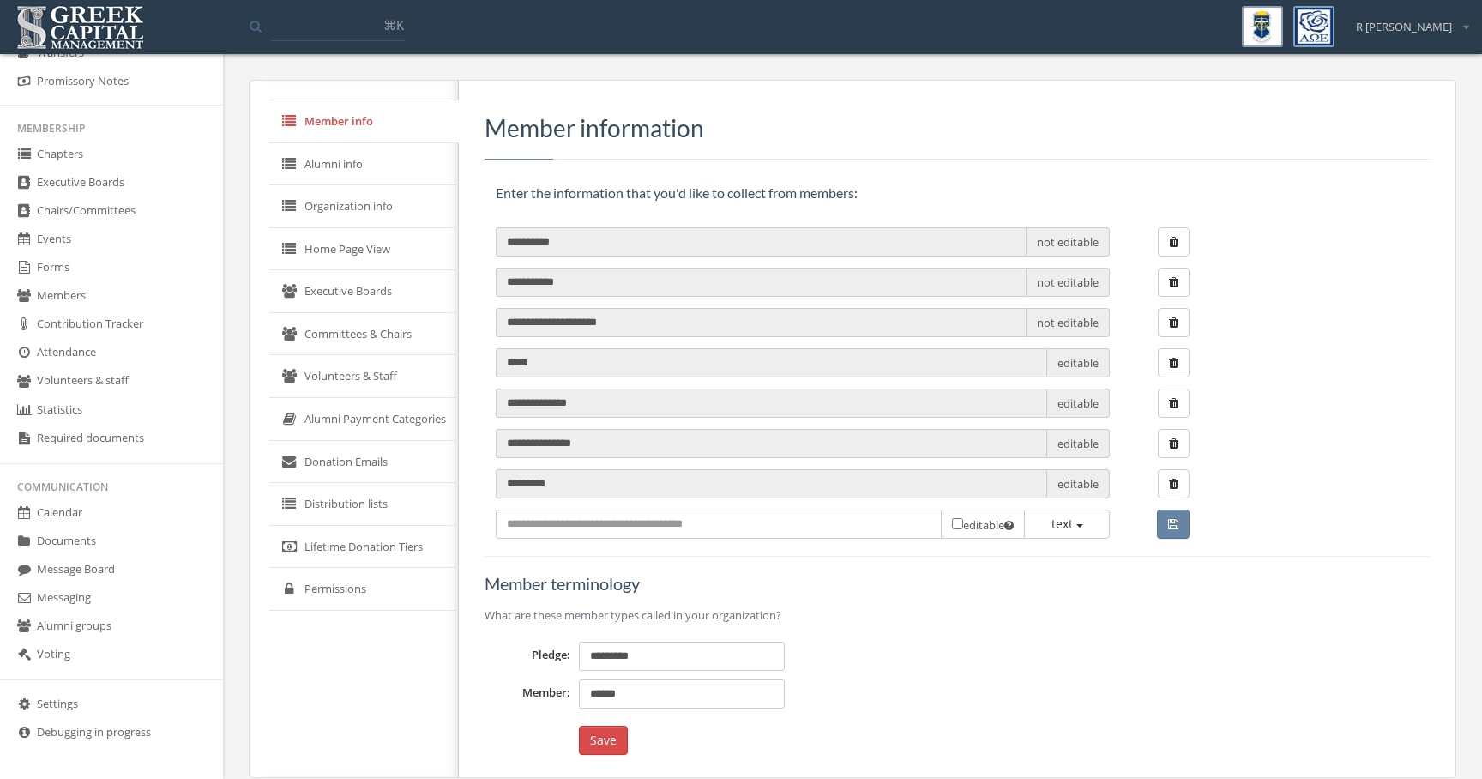
click at [380, 155] on link "Alumni info" at bounding box center [364, 164] width 190 height 43
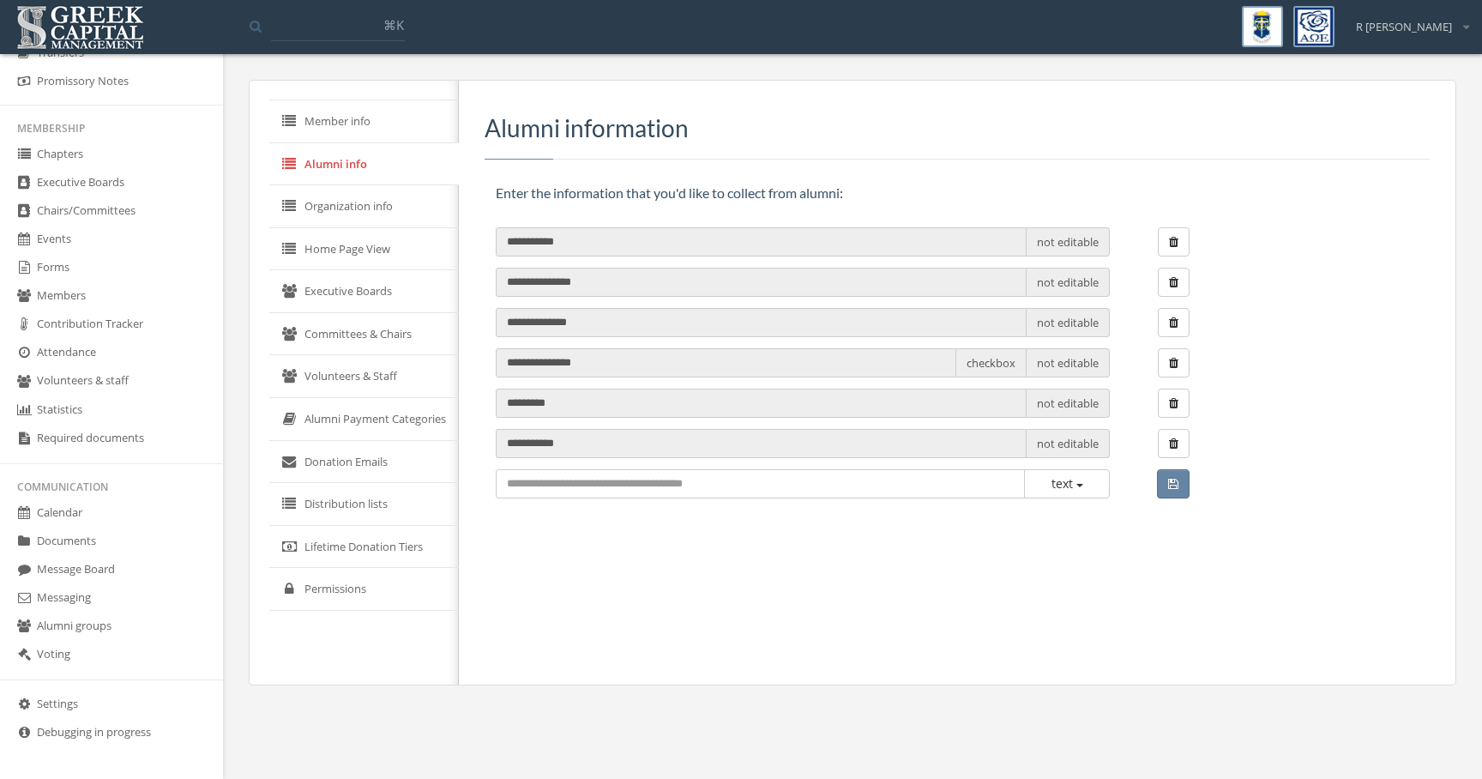
click at [370, 205] on link "Organization info" at bounding box center [364, 206] width 190 height 43
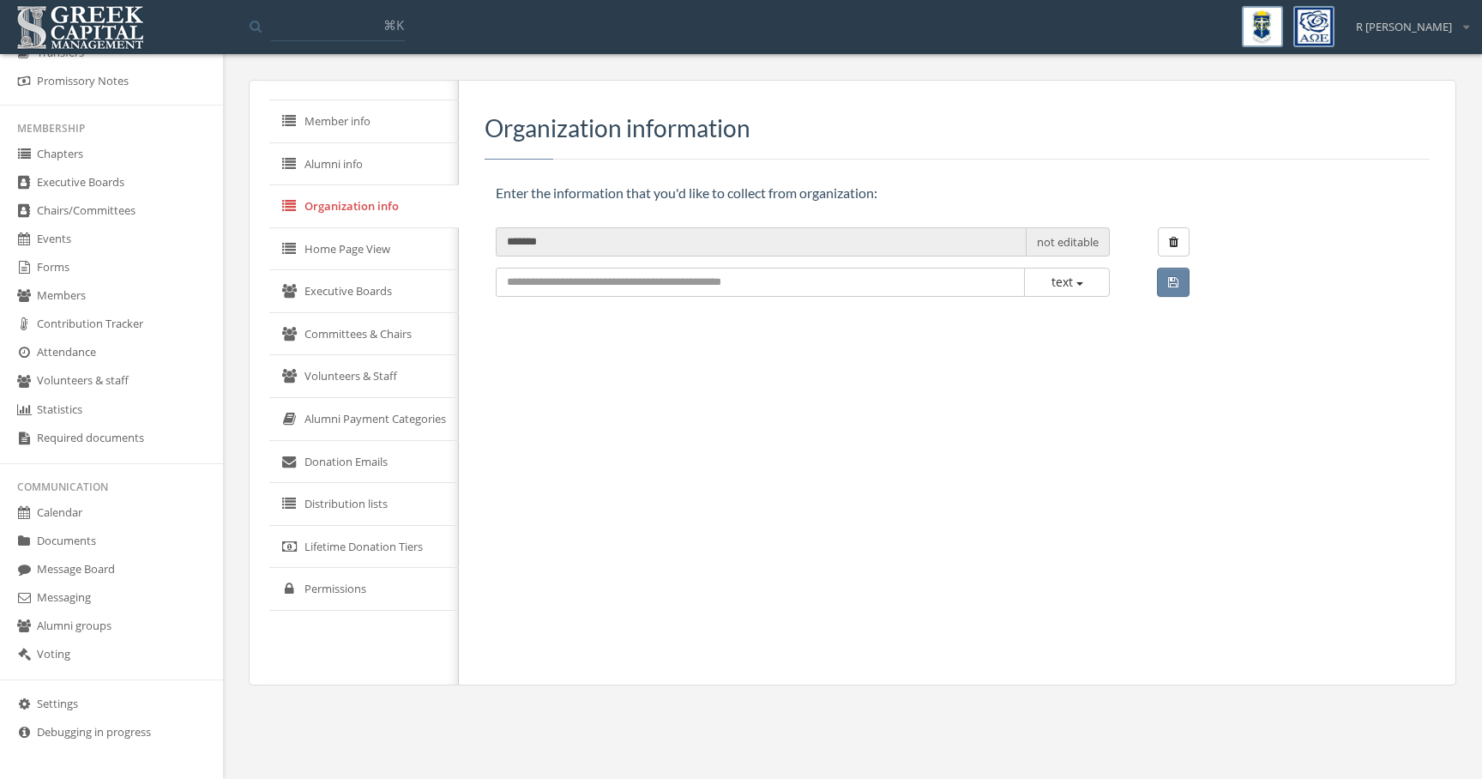
click at [137, 694] on link "Settings" at bounding box center [111, 704] width 223 height 28
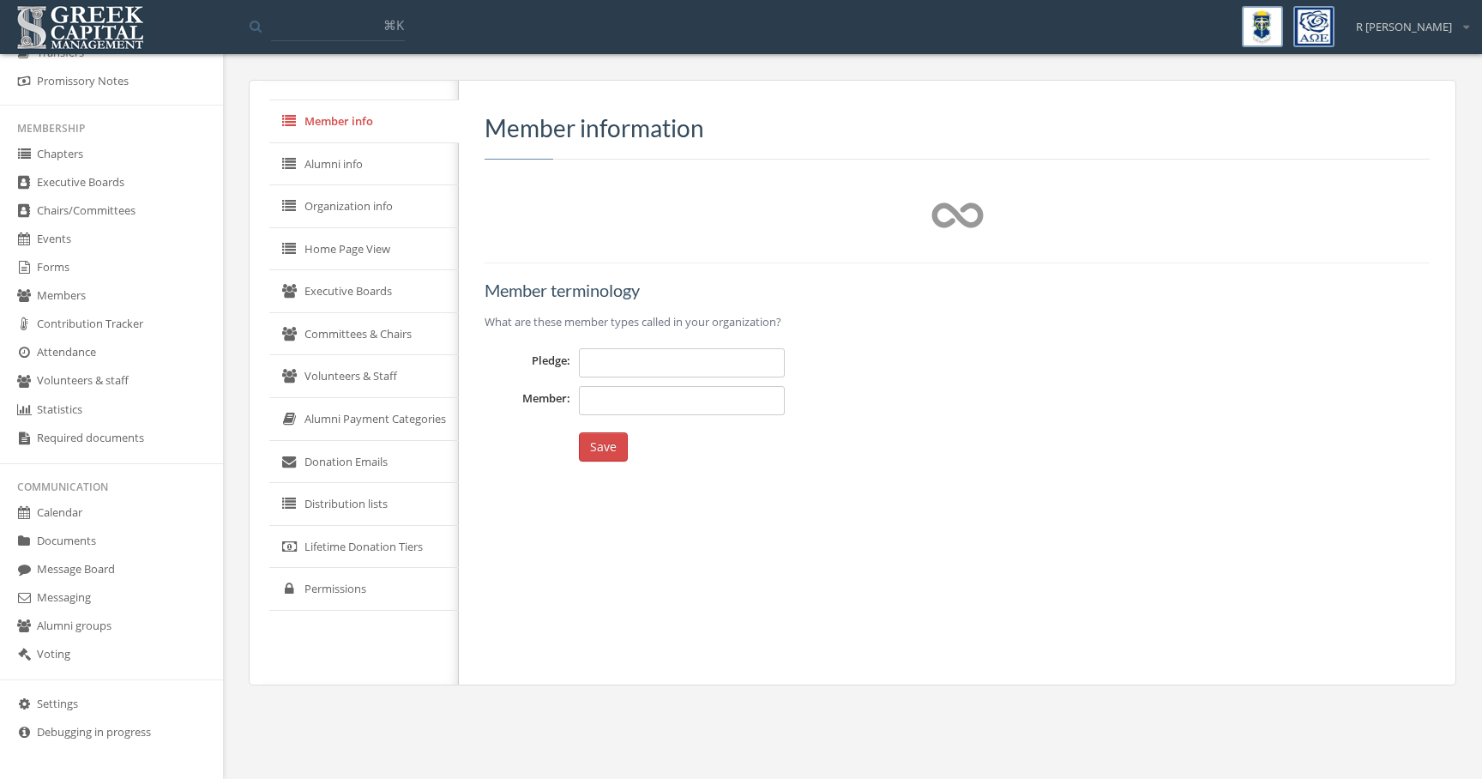
type input "*********"
type input "******"
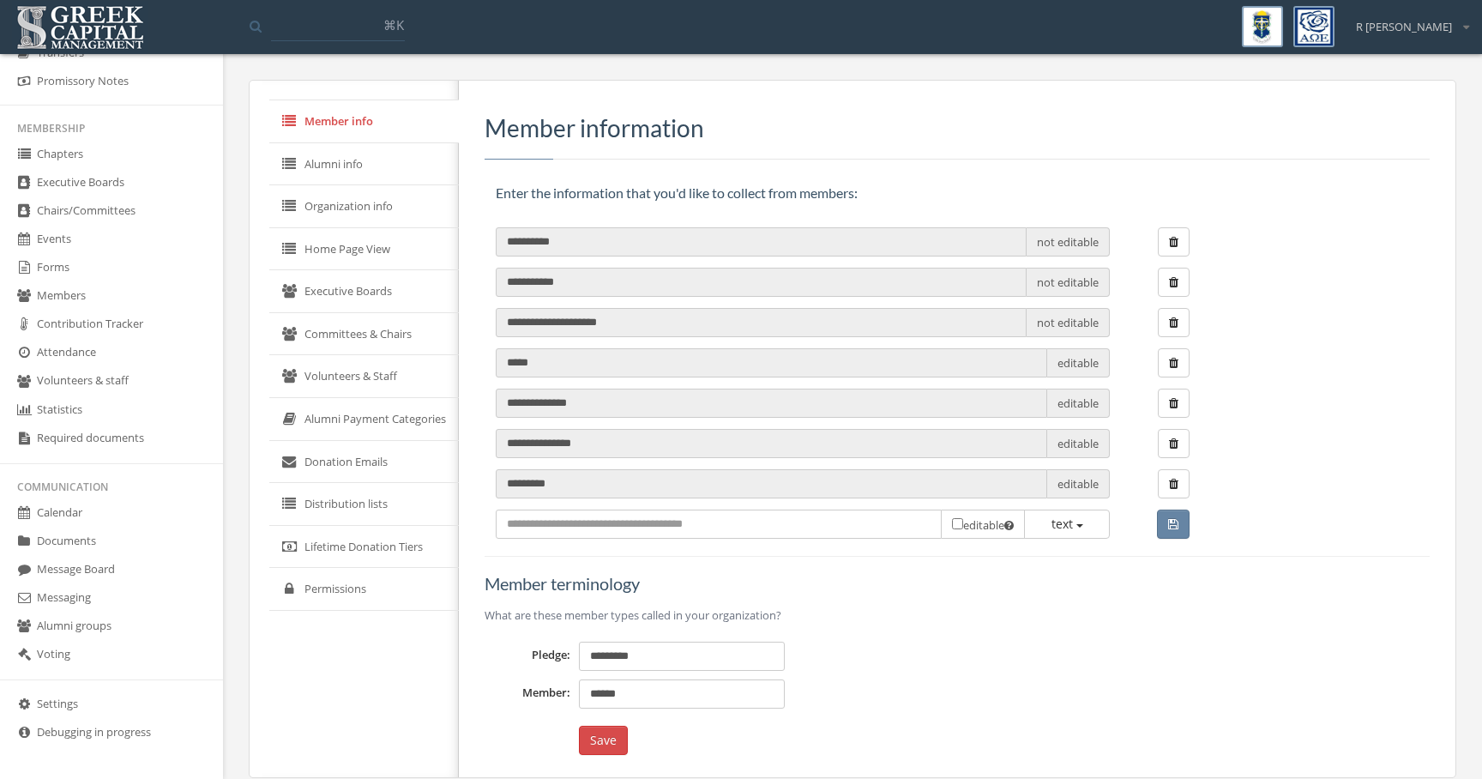
click at [358, 413] on link "Alumni Payment Categories" at bounding box center [364, 419] width 190 height 43
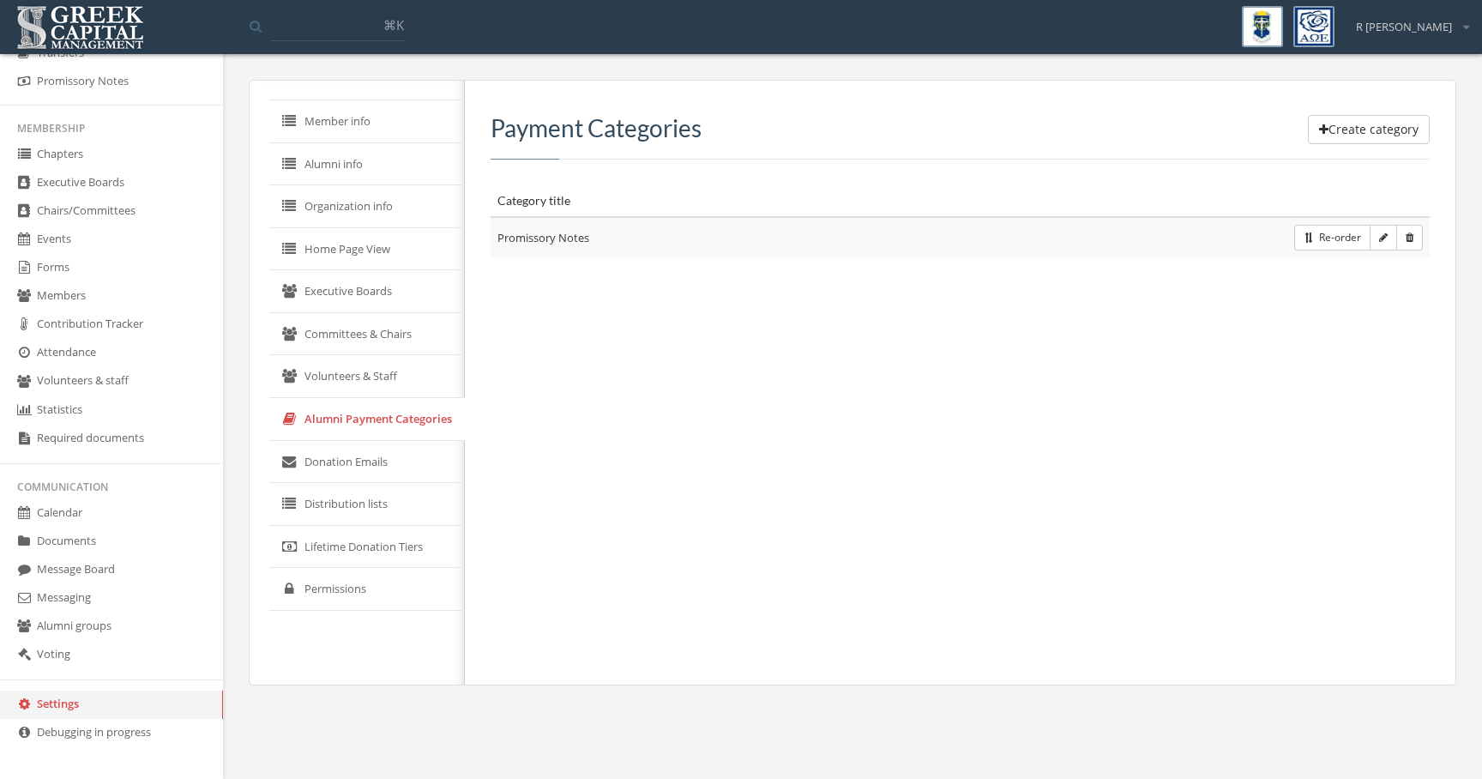
click at [359, 386] on link "Volunteers & Staff" at bounding box center [367, 376] width 196 height 43
click at [362, 340] on link "Committees & Chairs" at bounding box center [364, 334] width 190 height 43
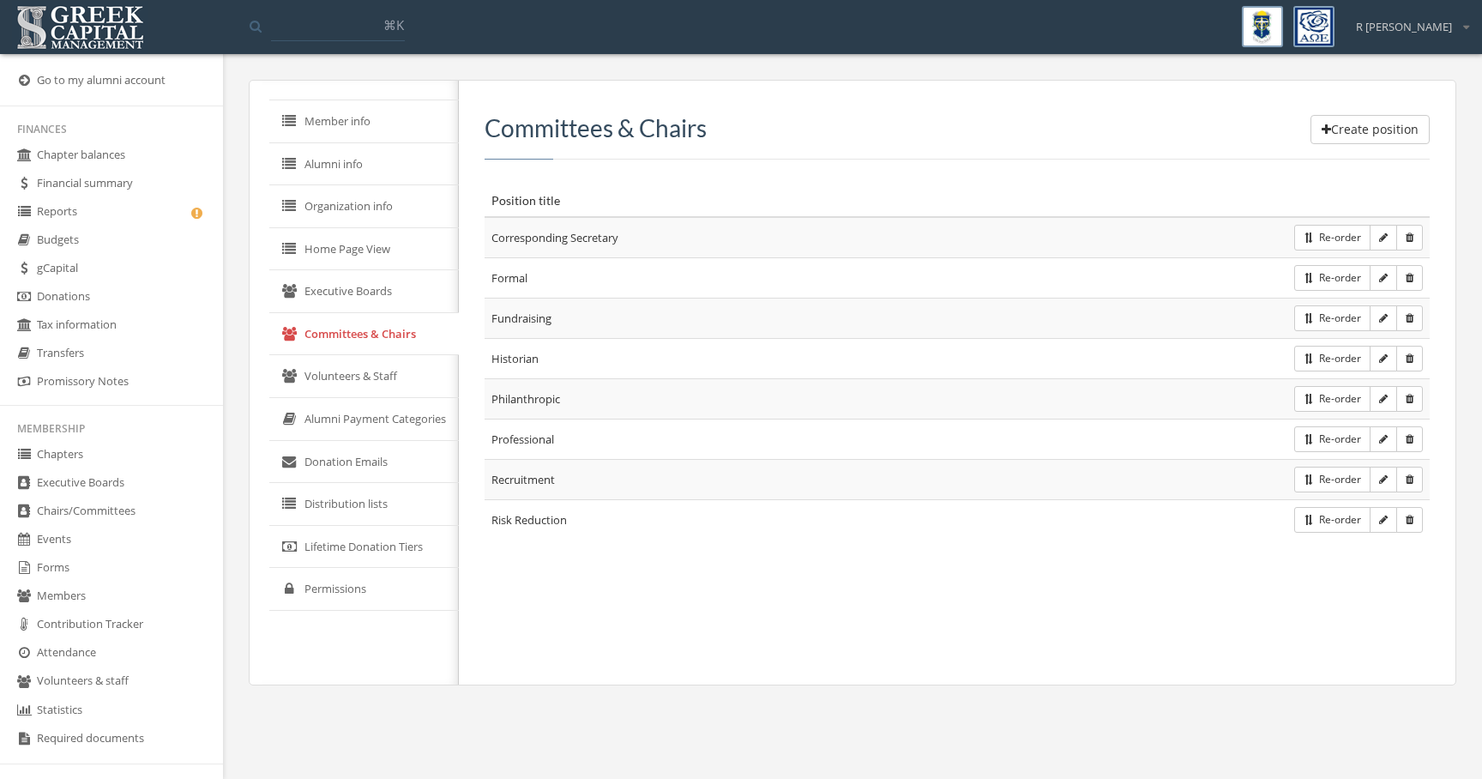
click at [143, 274] on link "gCapital" at bounding box center [111, 269] width 223 height 28
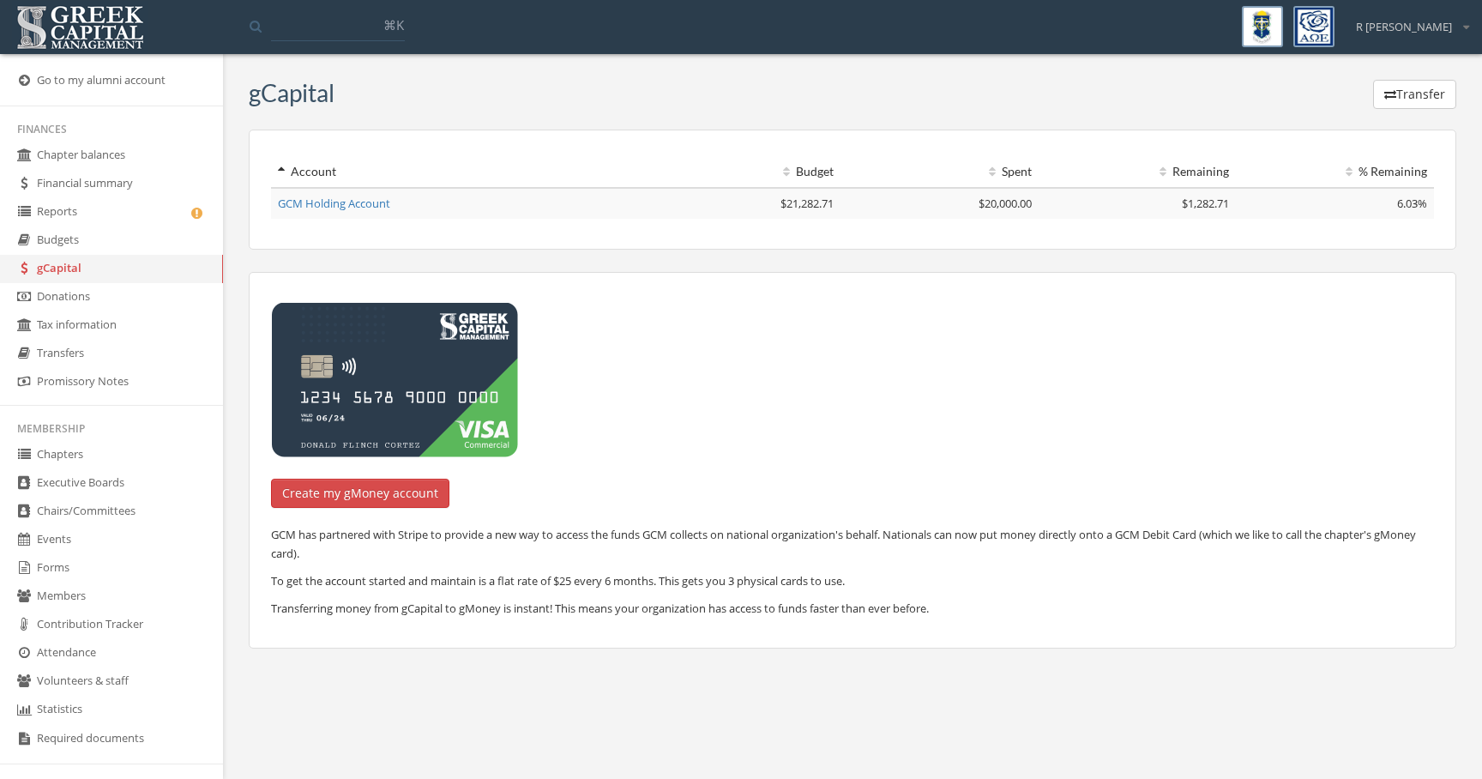
click at [124, 247] on link "Budgets" at bounding box center [111, 240] width 223 height 28
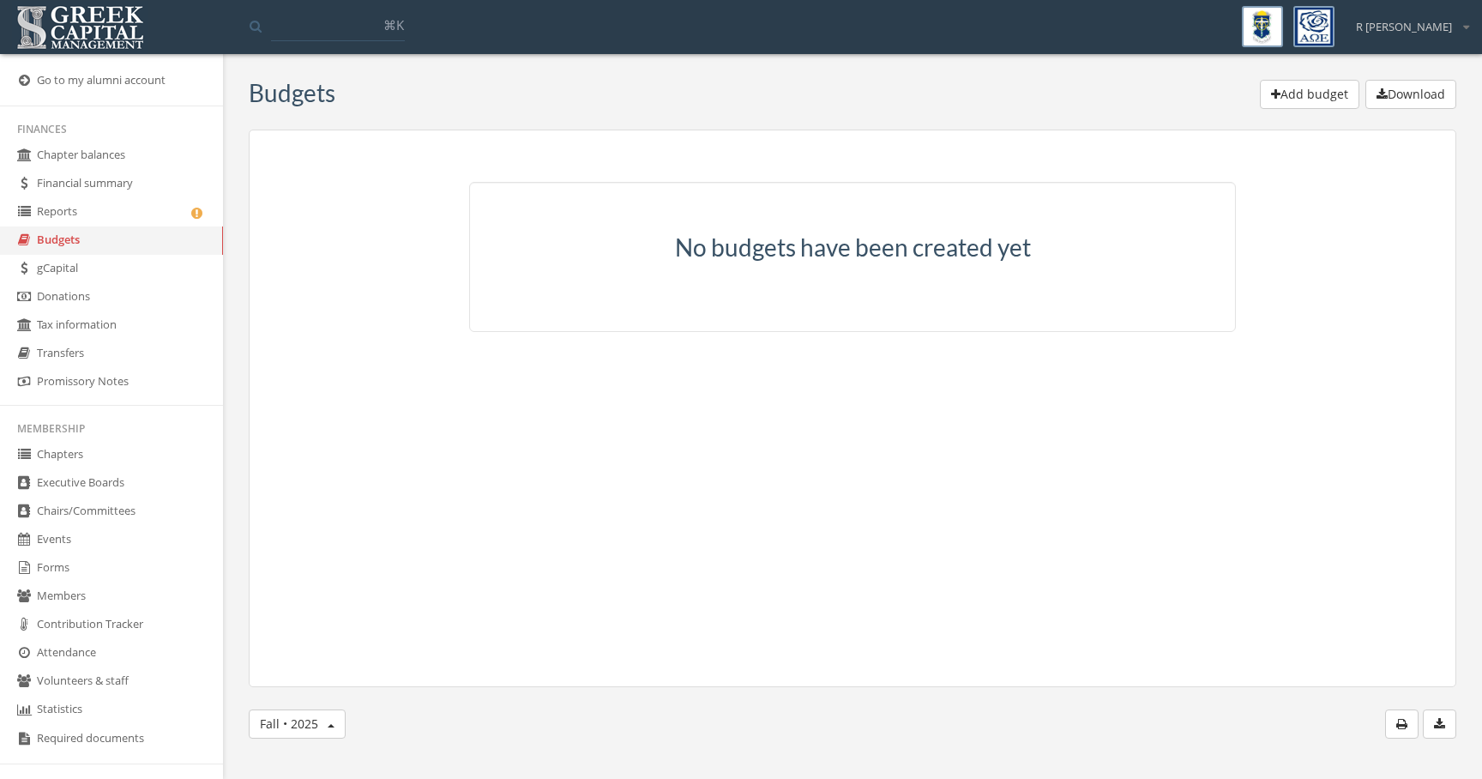
click at [123, 154] on link "Chapter balances" at bounding box center [111, 156] width 223 height 28
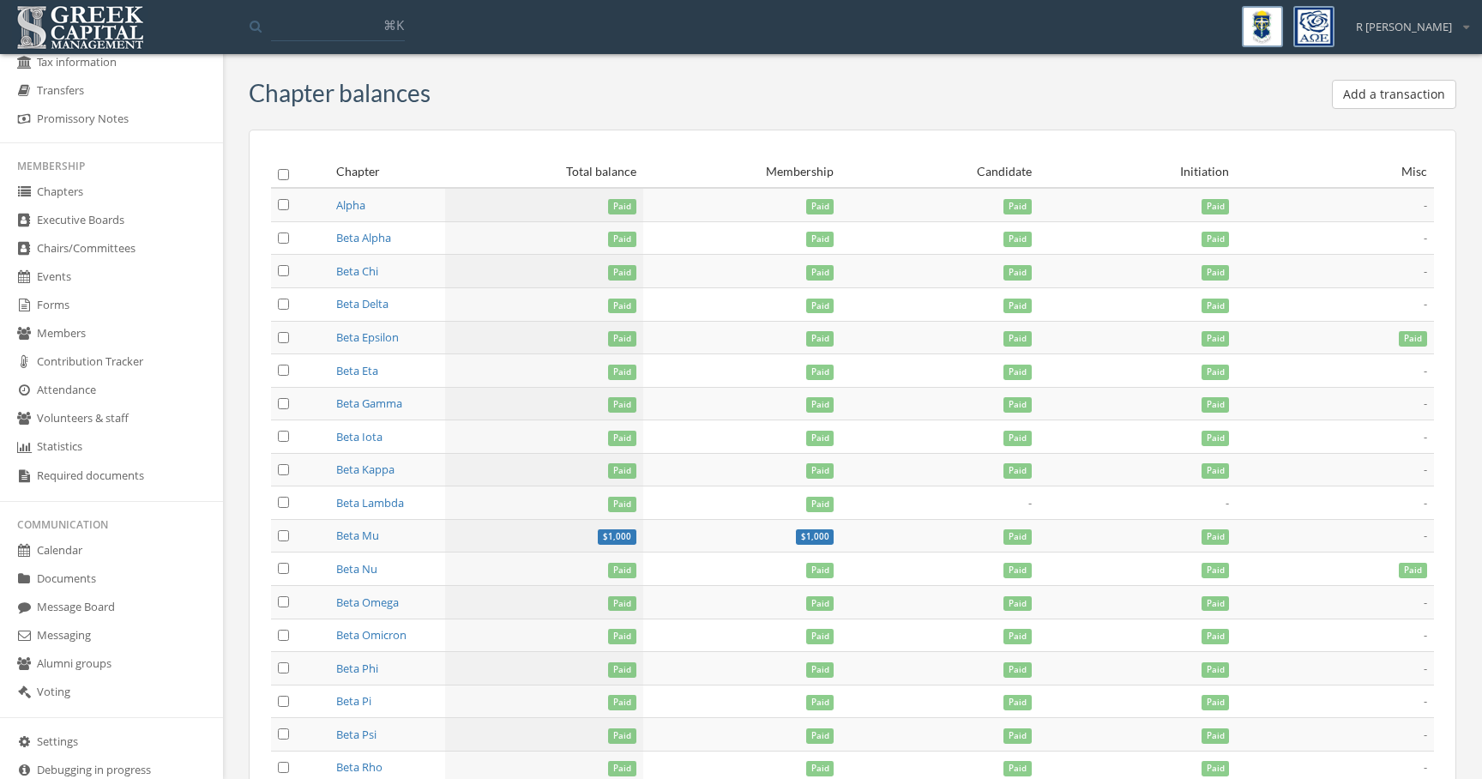
scroll to position [278, 0]
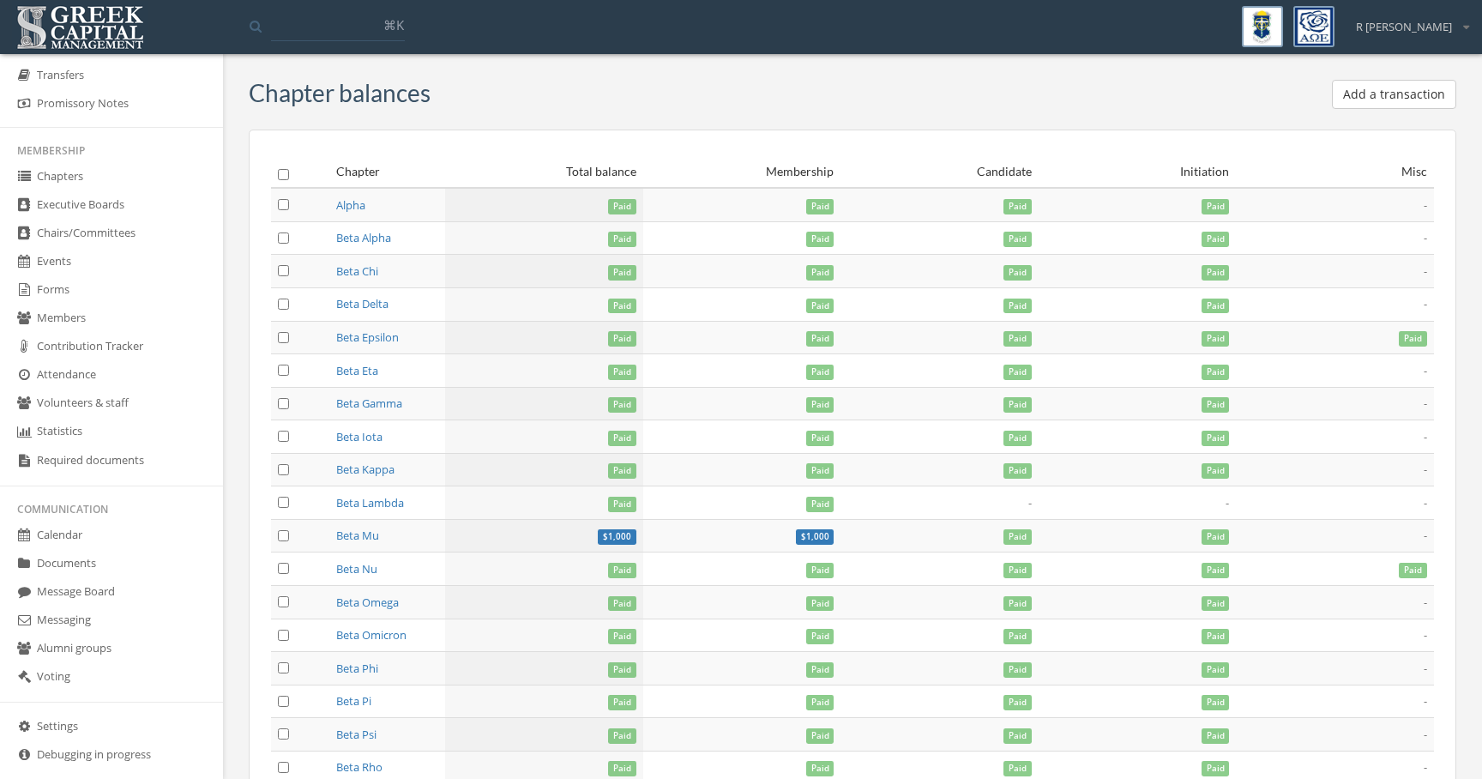
click at [149, 383] on link "Attendance" at bounding box center [111, 375] width 223 height 28
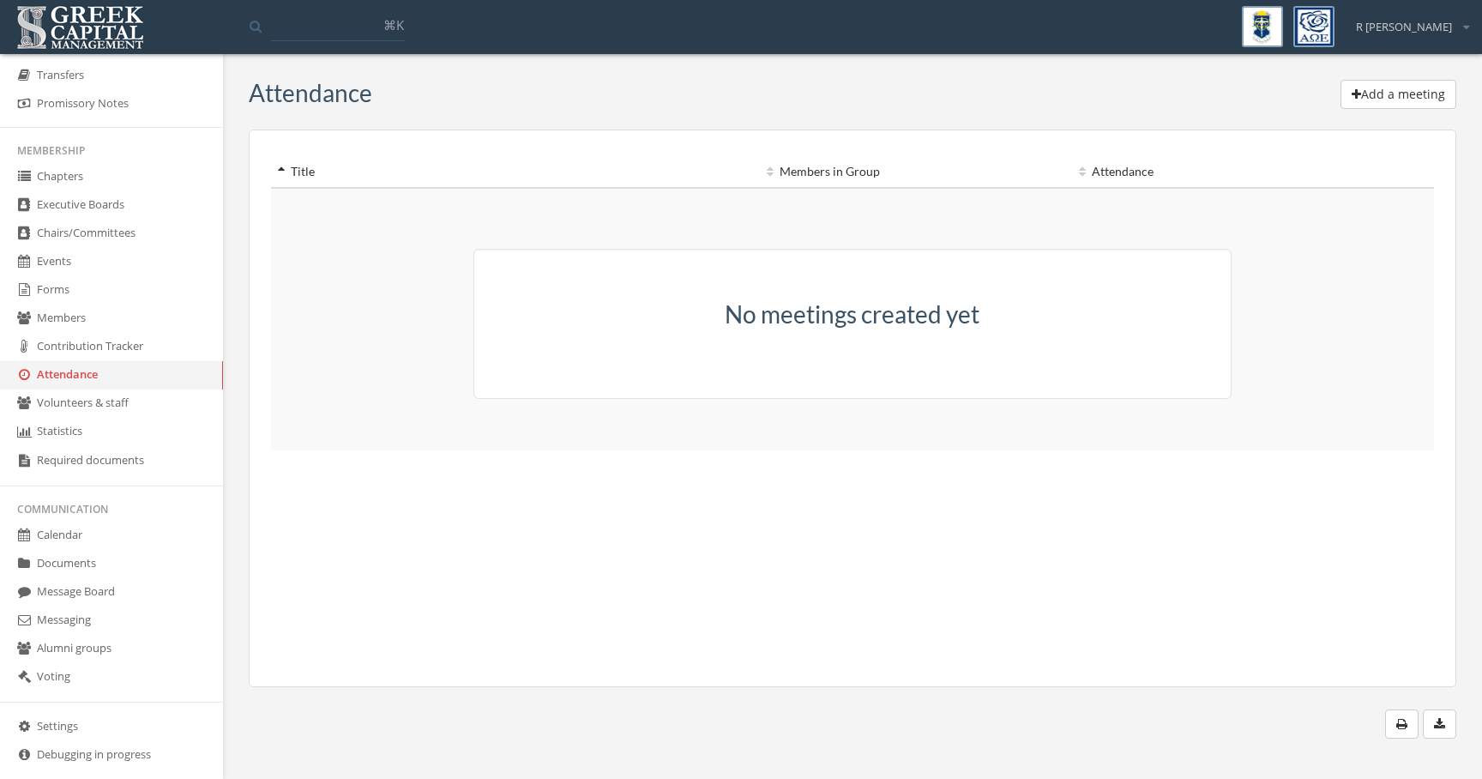
scroll to position [300, 0]
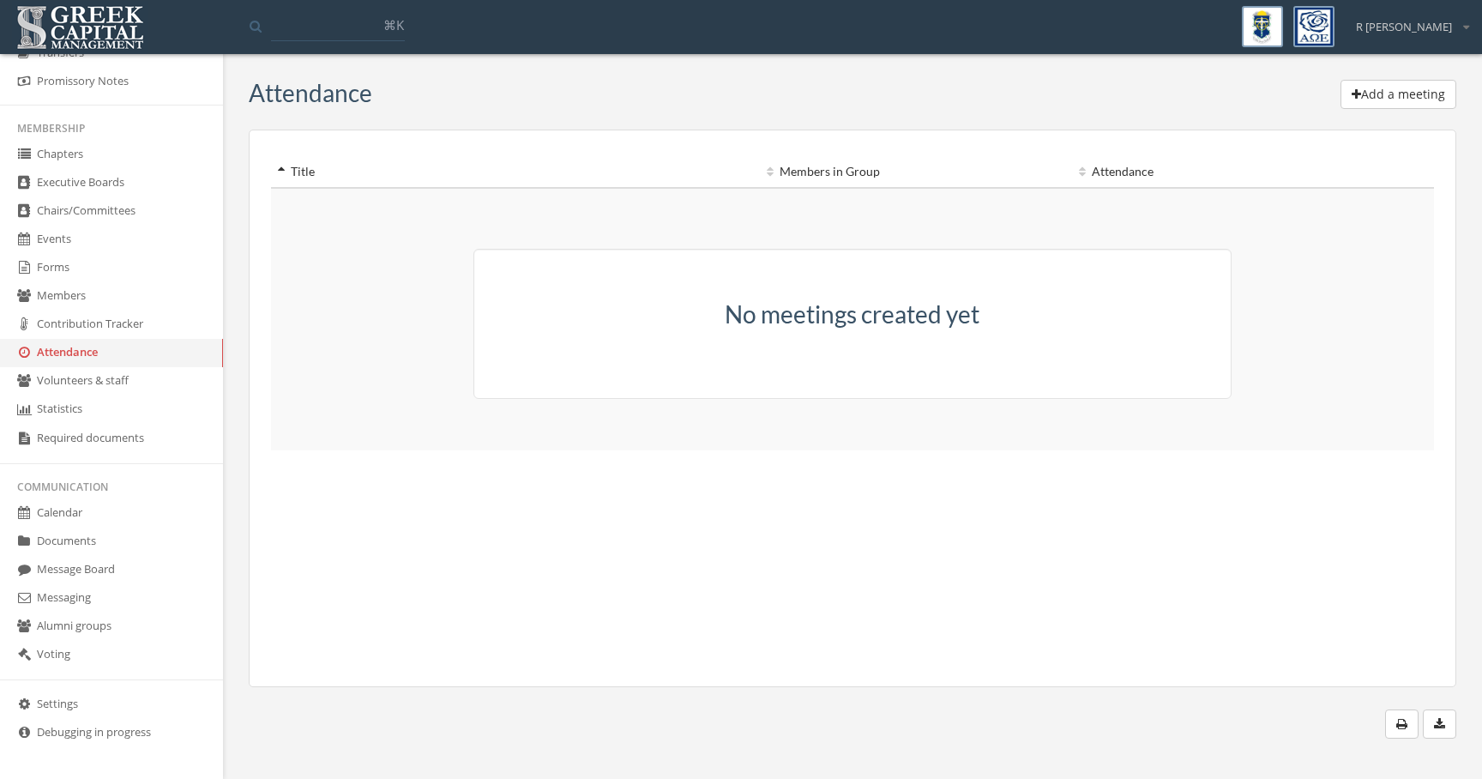
click at [113, 590] on link "Messaging" at bounding box center [111, 598] width 223 height 28
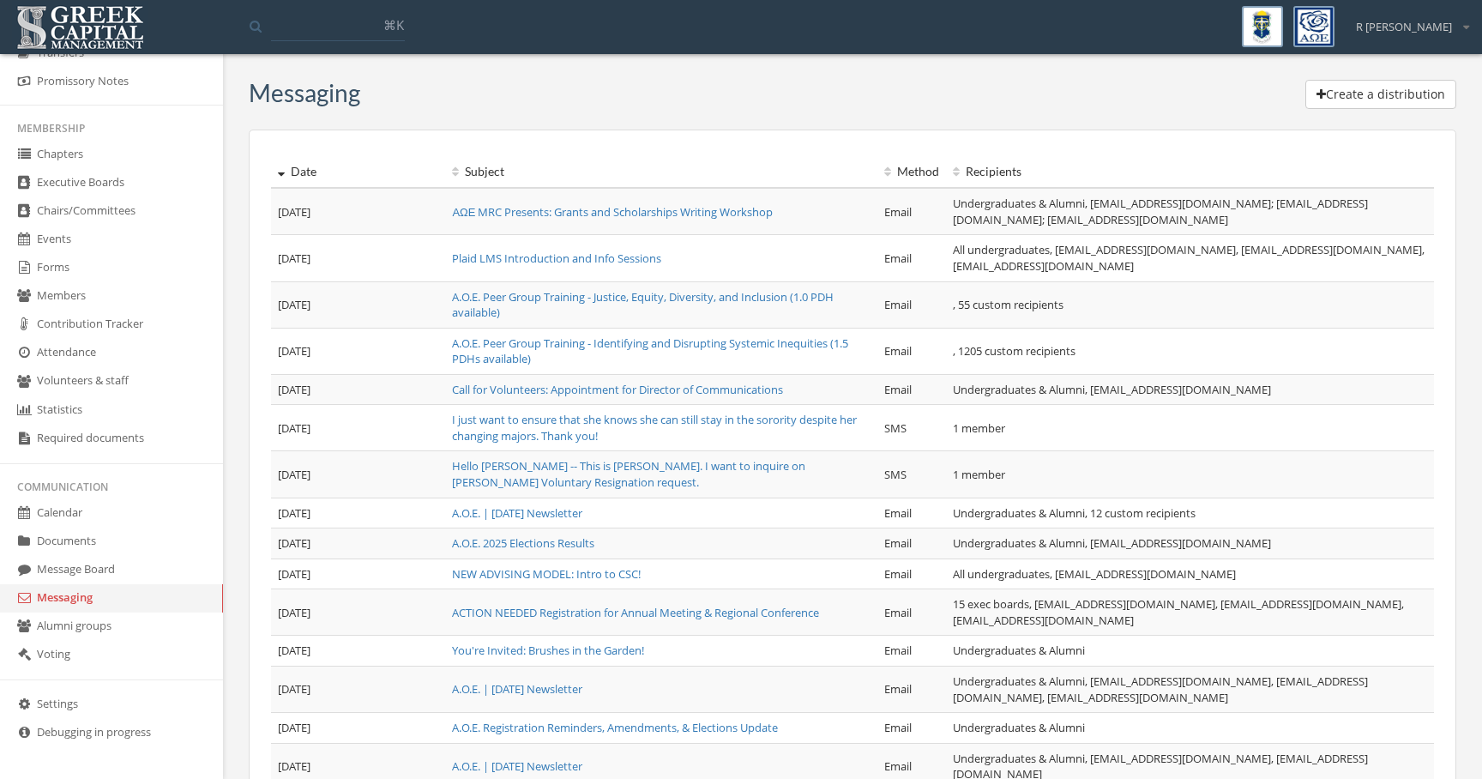
click at [123, 617] on link "Alumni groups" at bounding box center [111, 626] width 223 height 28
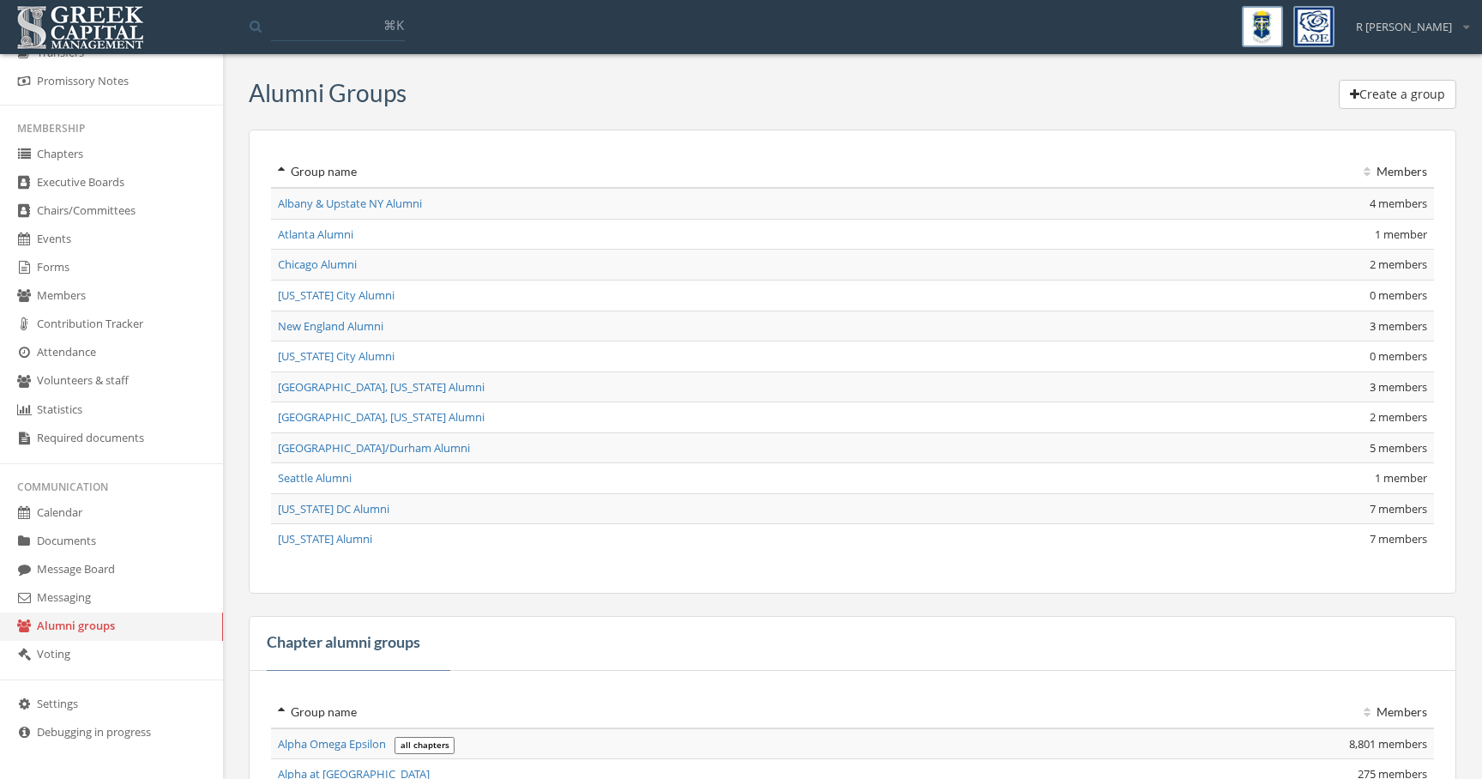
click at [126, 654] on link "Voting" at bounding box center [111, 655] width 223 height 28
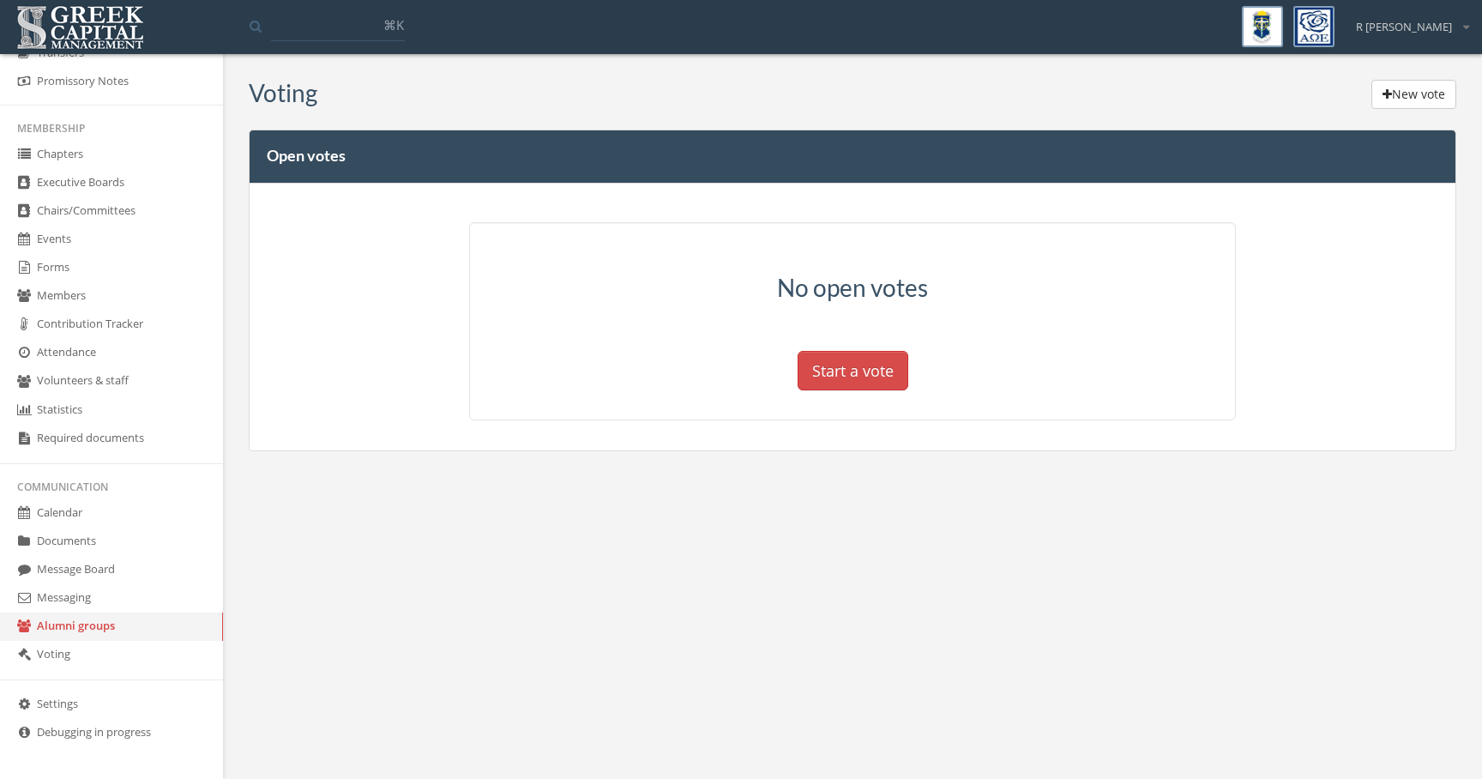
click at [130, 697] on link "Settings" at bounding box center [111, 704] width 223 height 28
